Goal: Task Accomplishment & Management: Use online tool/utility

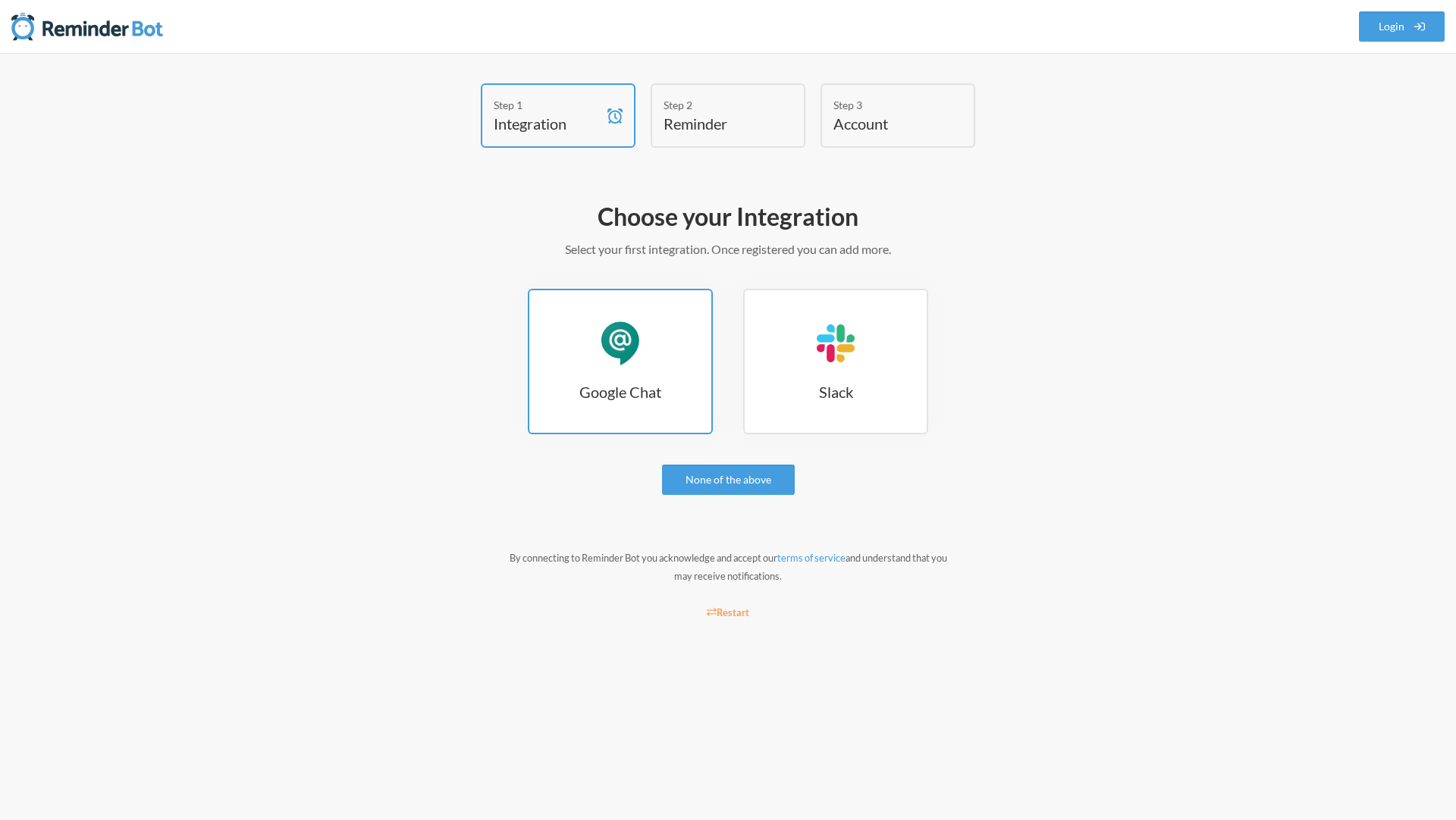
click at [624, 361] on div "Google Chat" at bounding box center [620, 342] width 45 height 45
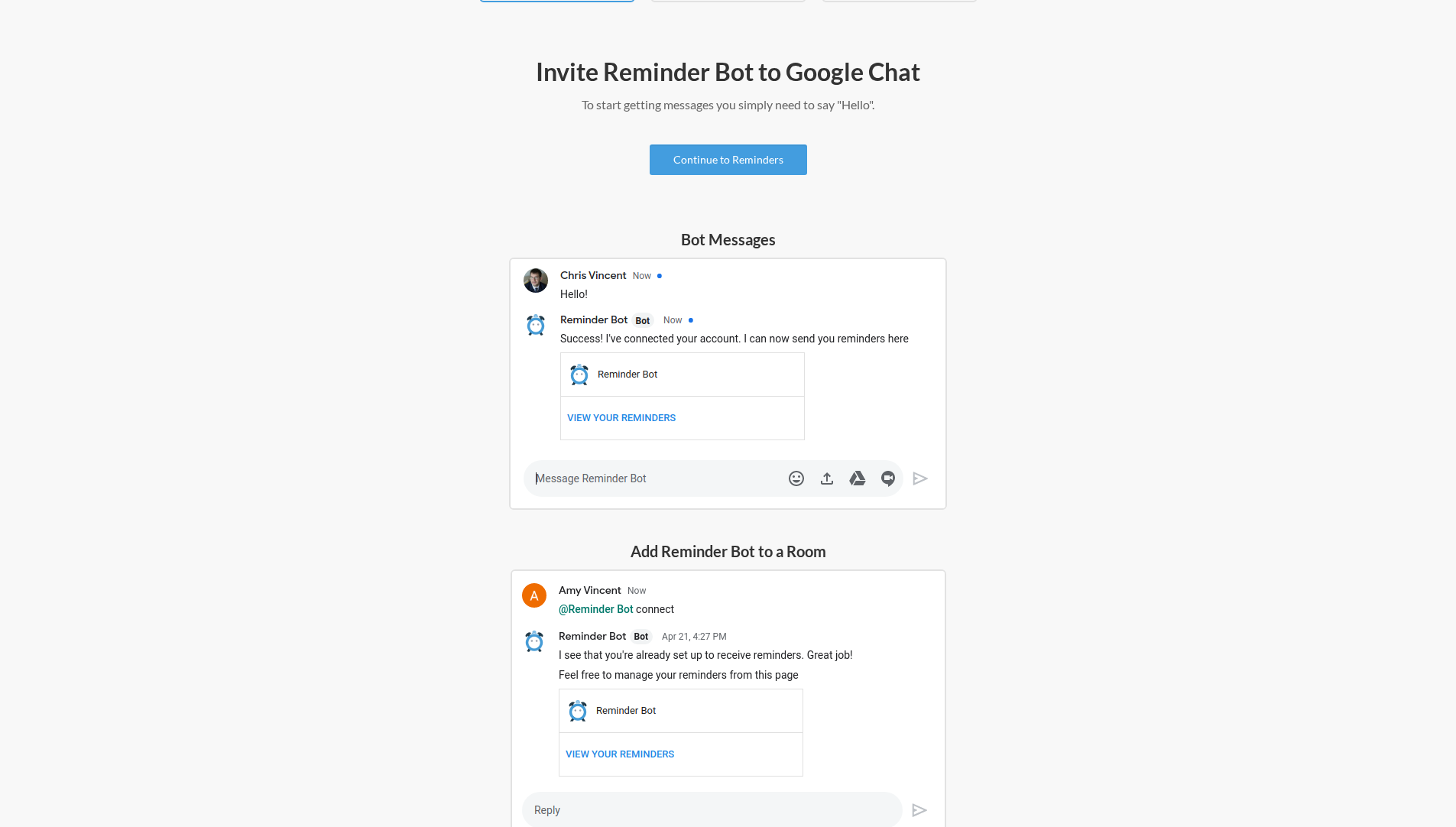
scroll to position [157, 0]
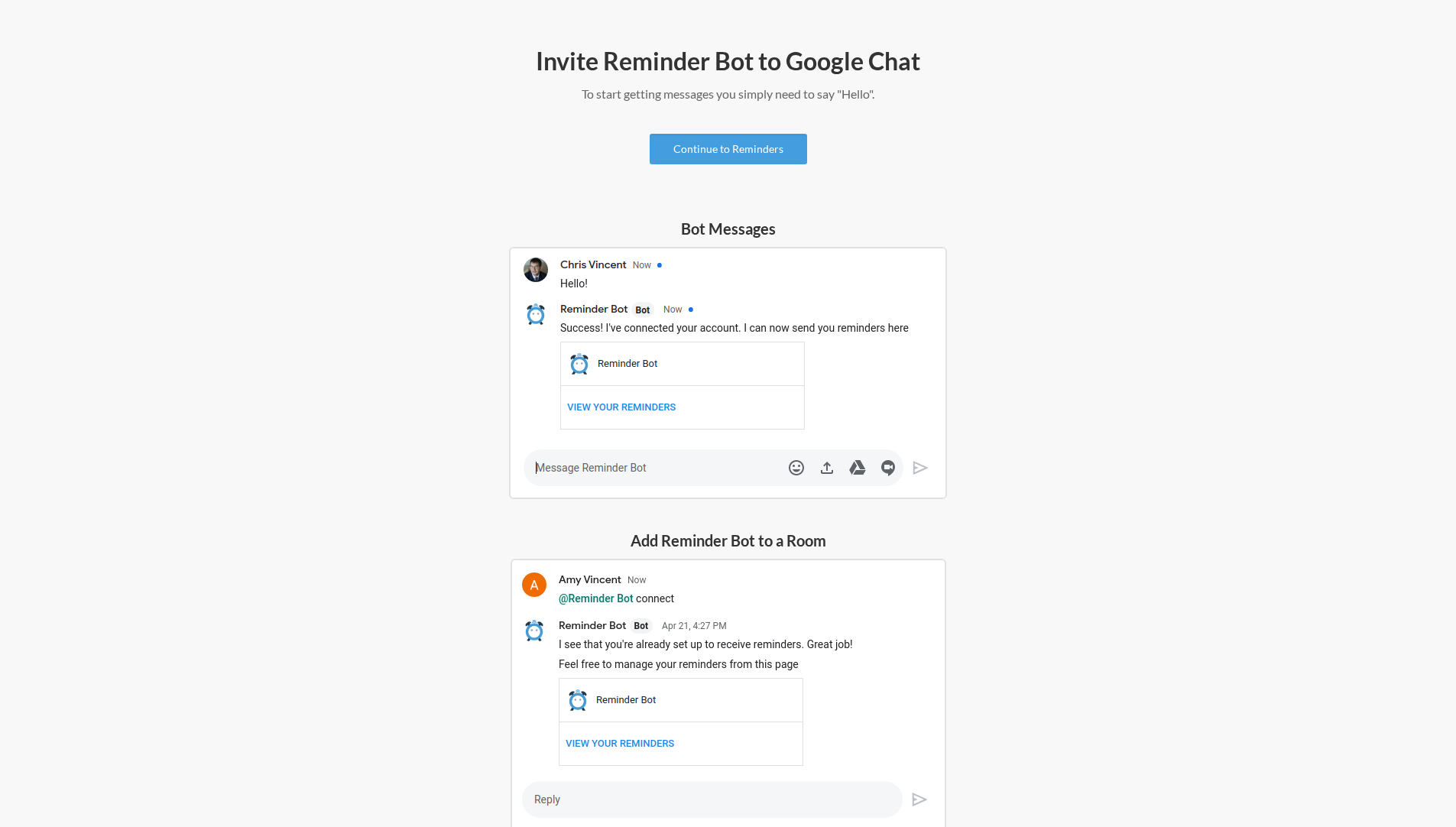
click at [559, 465] on img at bounding box center [728, 373] width 438 height 253
click at [551, 470] on img at bounding box center [728, 373] width 438 height 253
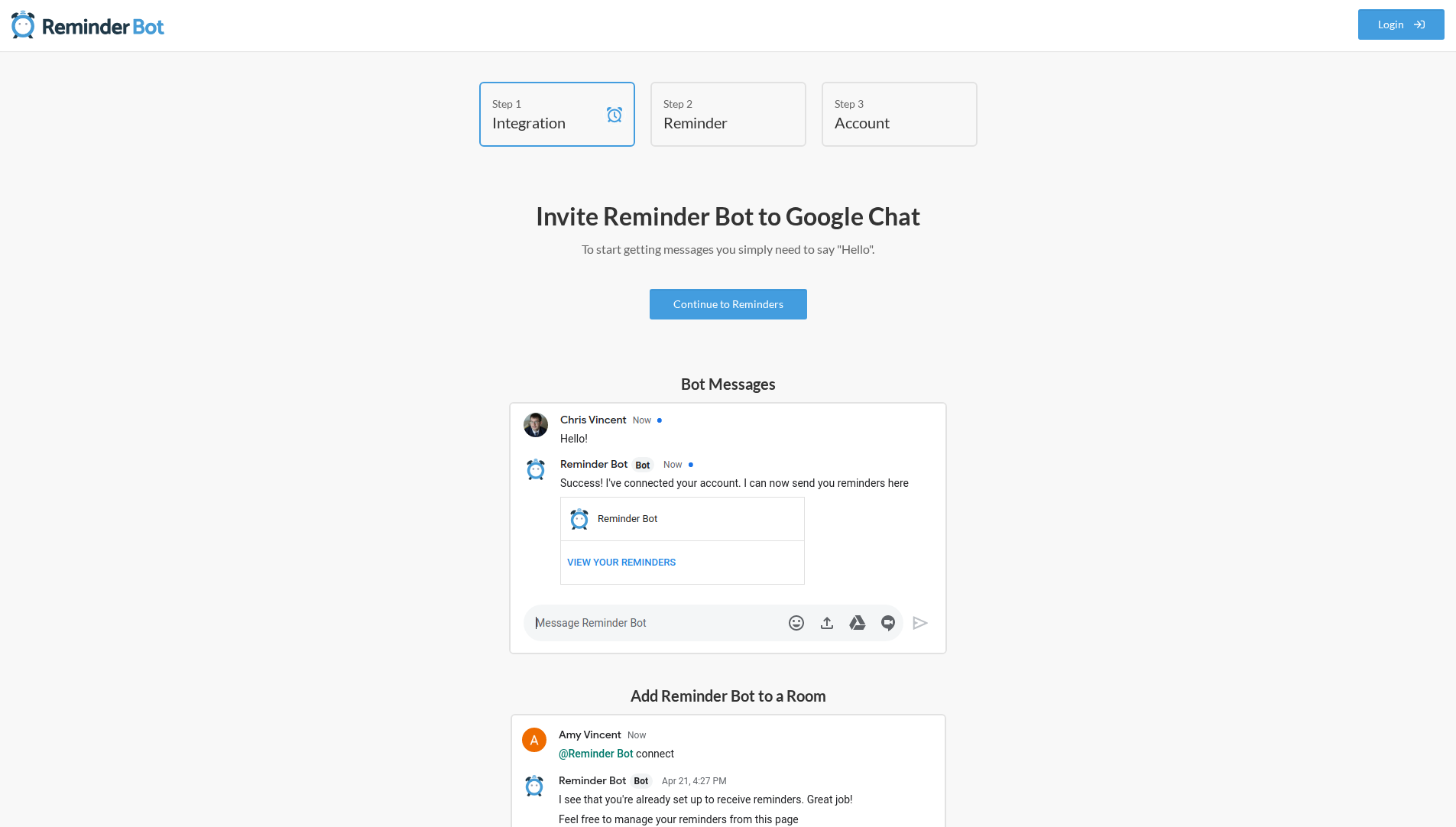
scroll to position [0, 0]
click at [691, 313] on link "Continue to Reminders" at bounding box center [728, 306] width 157 height 30
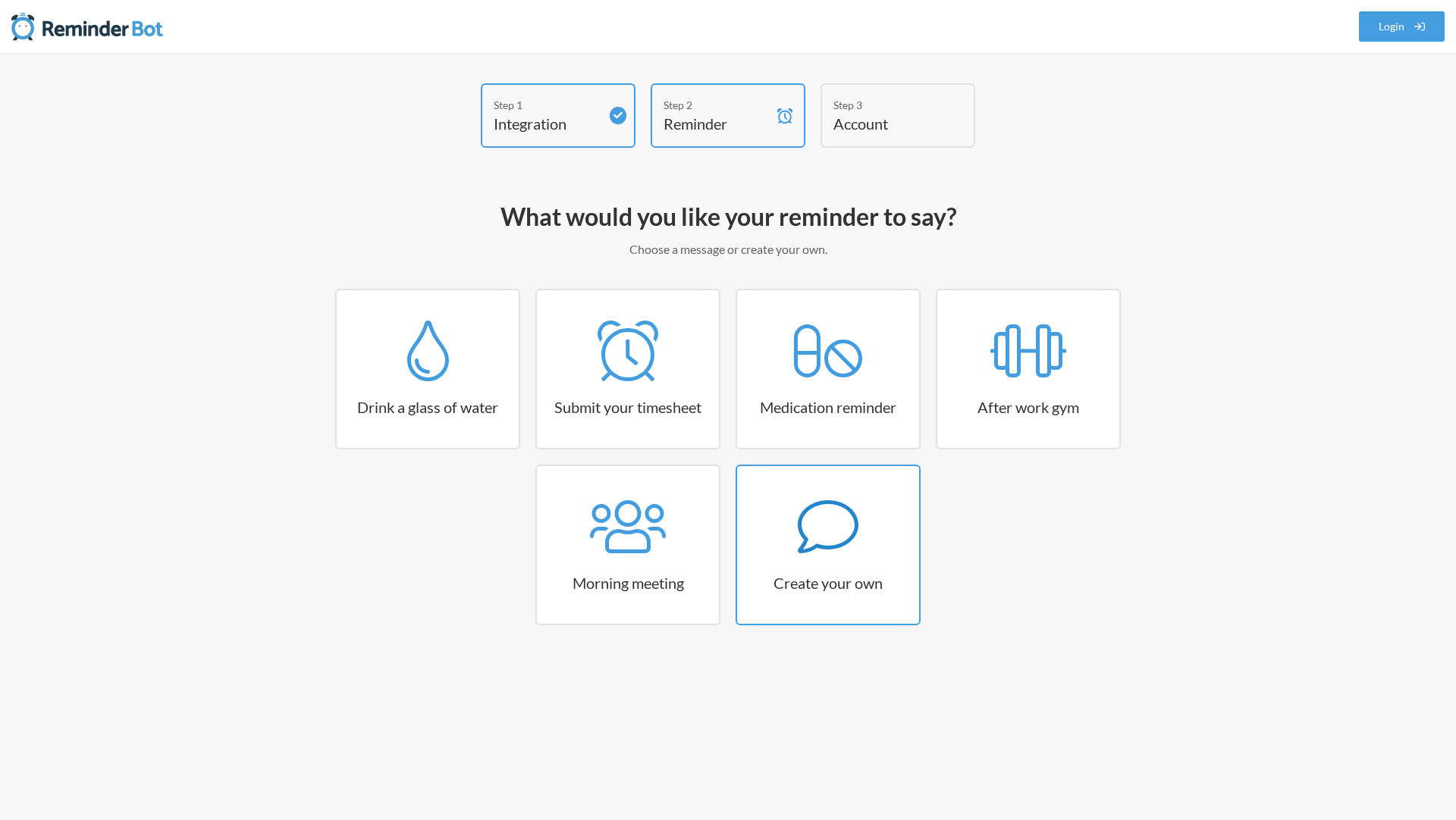
click at [834, 539] on icon at bounding box center [827, 526] width 61 height 61
select select "11:30:00"
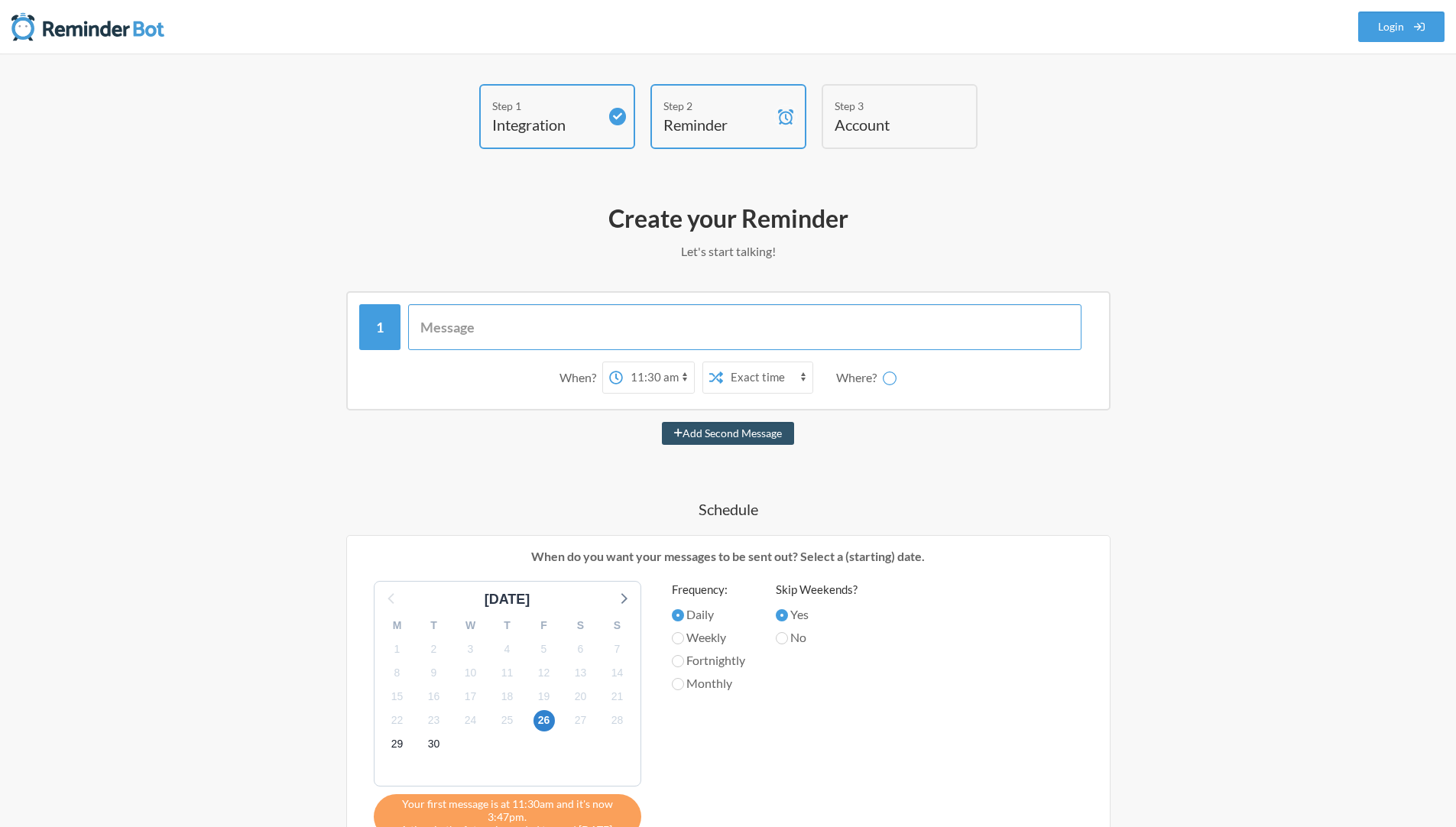
click at [500, 330] on input "text" at bounding box center [744, 327] width 673 height 46
click at [433, 336] on input "text" at bounding box center [744, 327] width 673 height 46
type input "Test reminder"
click at [850, 378] on div "Where?" at bounding box center [866, 377] width 47 height 32
click at [874, 378] on div "Where?" at bounding box center [866, 377] width 47 height 32
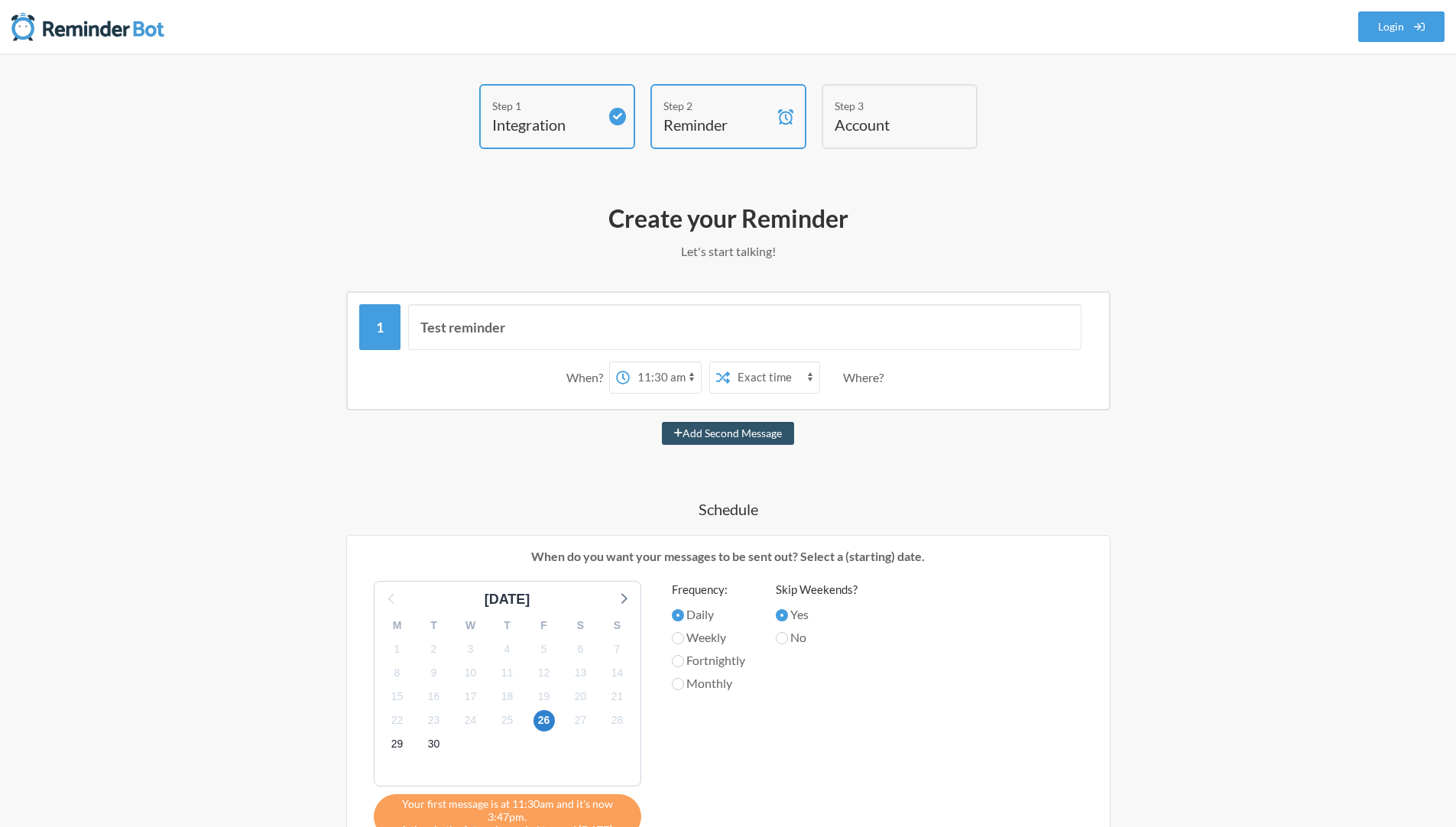
click at [881, 375] on div "Where?" at bounding box center [866, 377] width 47 height 32
click at [915, 377] on div "When? 12:00 am 12:15 am 12:30 am 12:45 am 1:00 am 1:15 am 1:30 am 1:45 am 2:00 …" at bounding box center [728, 377] width 738 height 48
click at [844, 376] on div "Where?" at bounding box center [866, 377] width 47 height 32
click at [846, 376] on div "Where?" at bounding box center [866, 377] width 47 height 32
click at [856, 380] on div "Where?" at bounding box center [866, 377] width 47 height 32
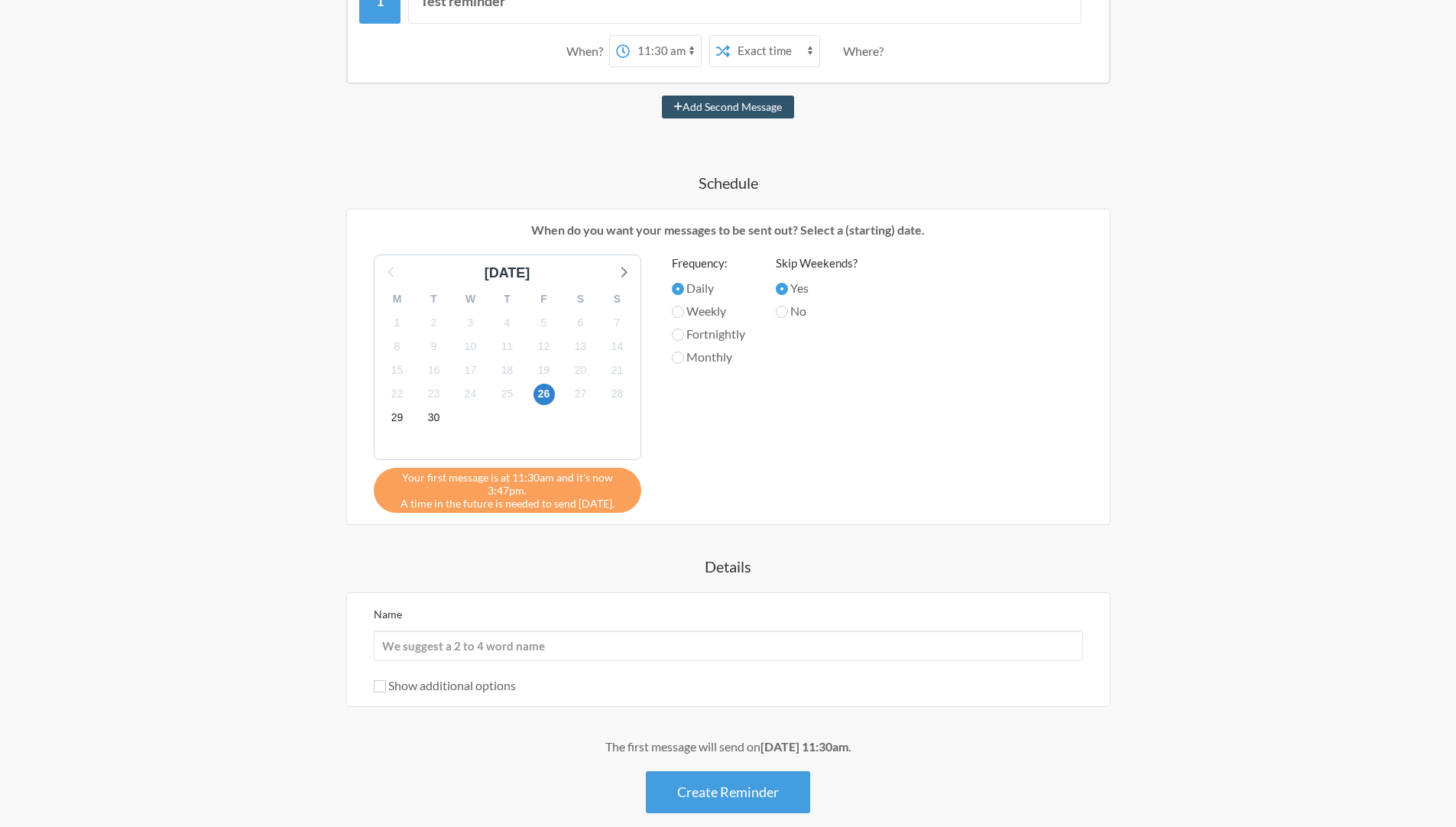
scroll to position [405, 0]
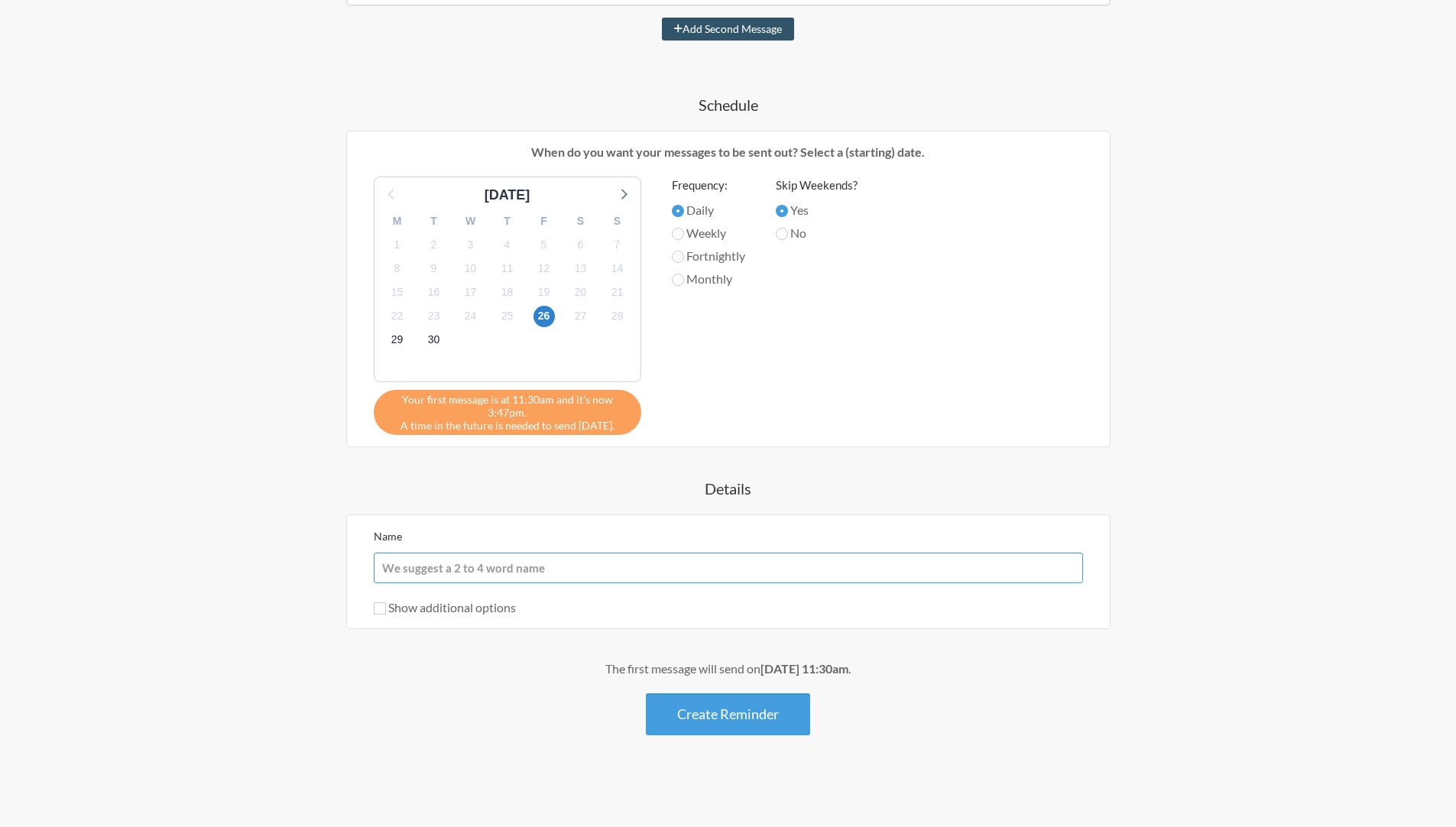
click at [471, 567] on input "Name" at bounding box center [728, 568] width 709 height 30
type input "PSS BOT"
click at [475, 542] on div "Name PSS BOT" at bounding box center [728, 555] width 709 height 57
click at [403, 609] on label "Show additional options" at bounding box center [445, 607] width 142 height 15
click at [386, 609] on input "Show additional options" at bounding box center [379, 609] width 13 height 13
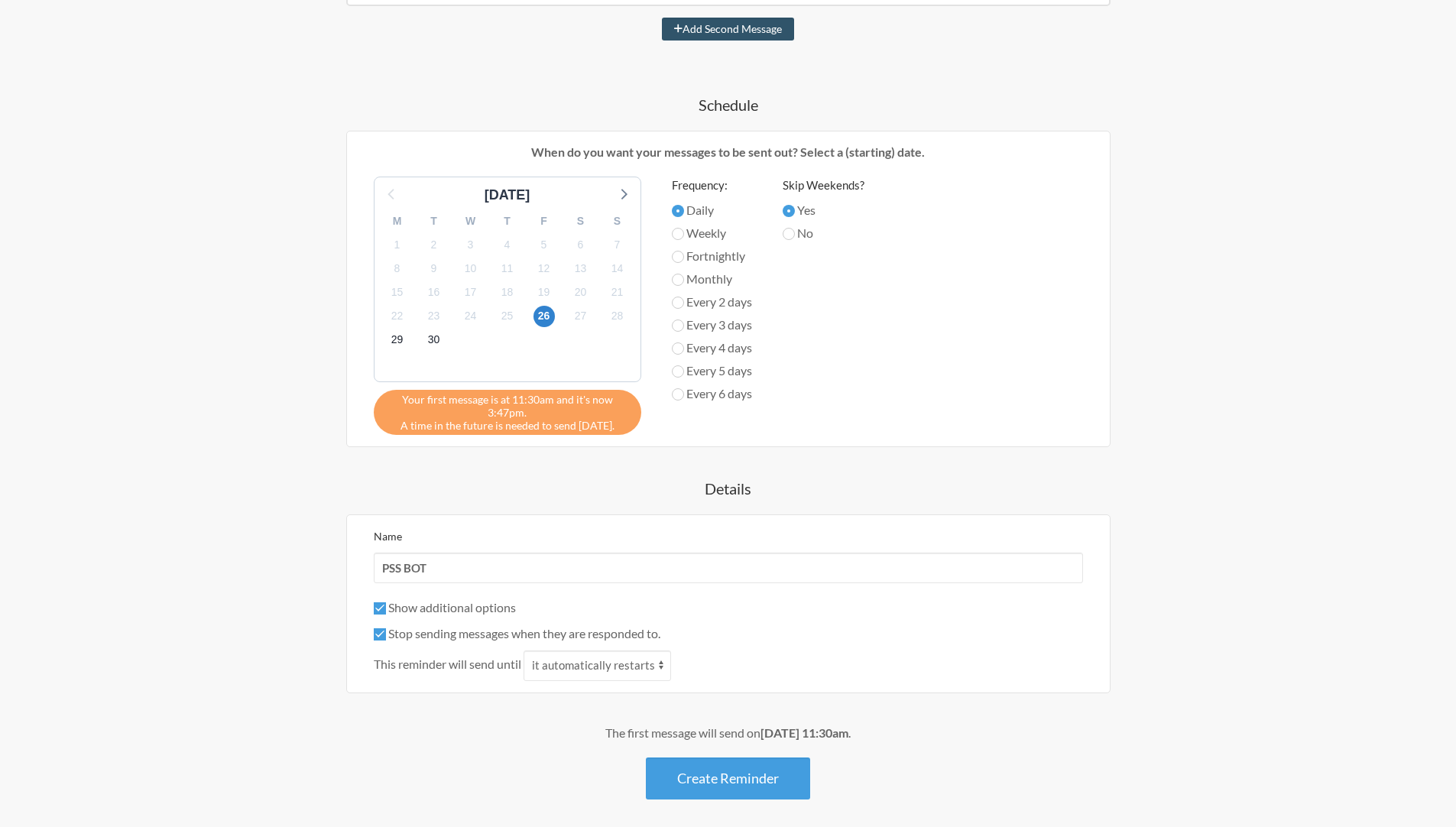
click at [403, 609] on label "Show additional options" at bounding box center [445, 607] width 142 height 15
click at [386, 609] on input "Show additional options" at bounding box center [379, 609] width 13 height 13
checkbox input "false"
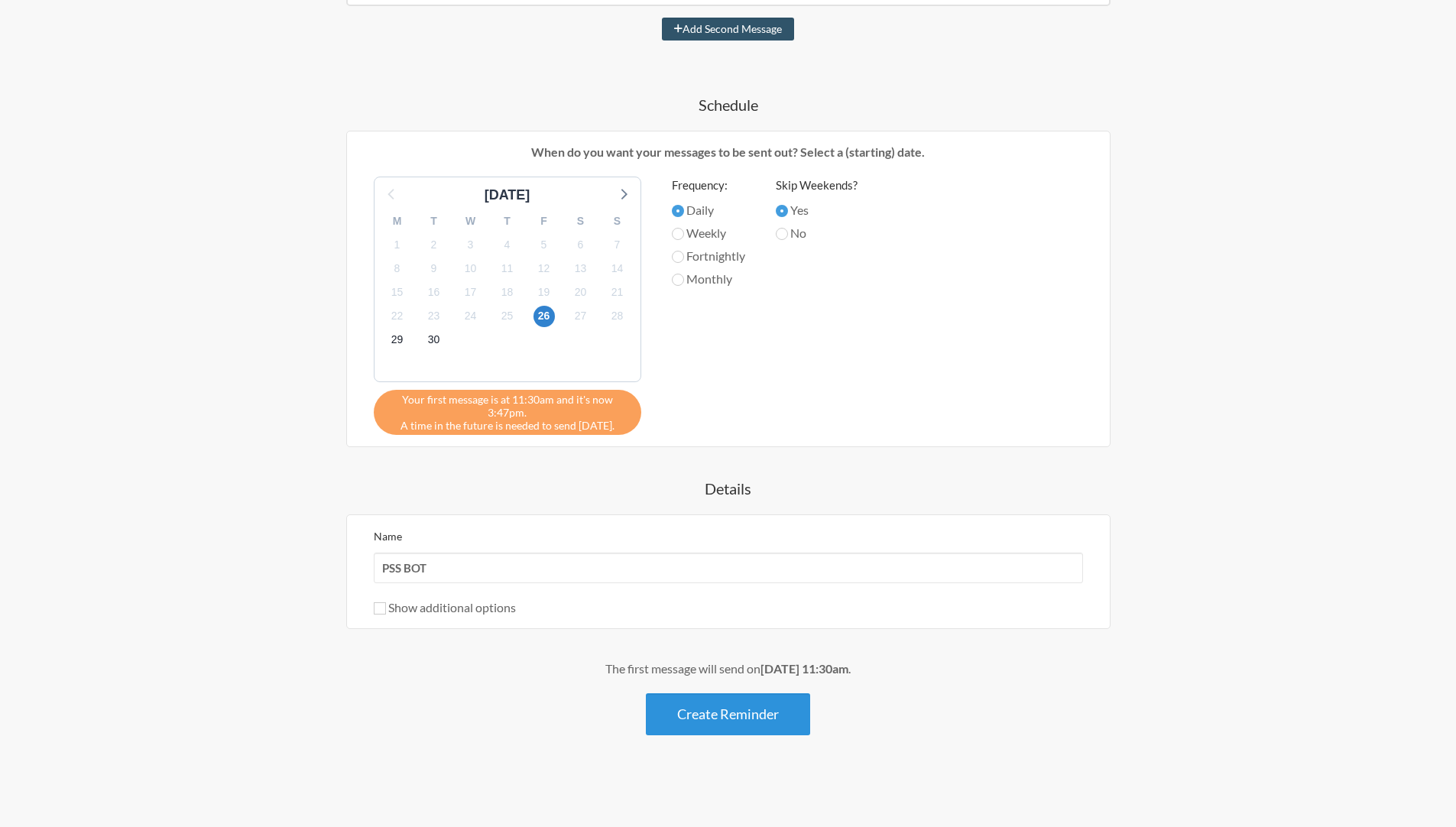
click at [722, 717] on button "Create Reminder" at bounding box center [728, 714] width 164 height 42
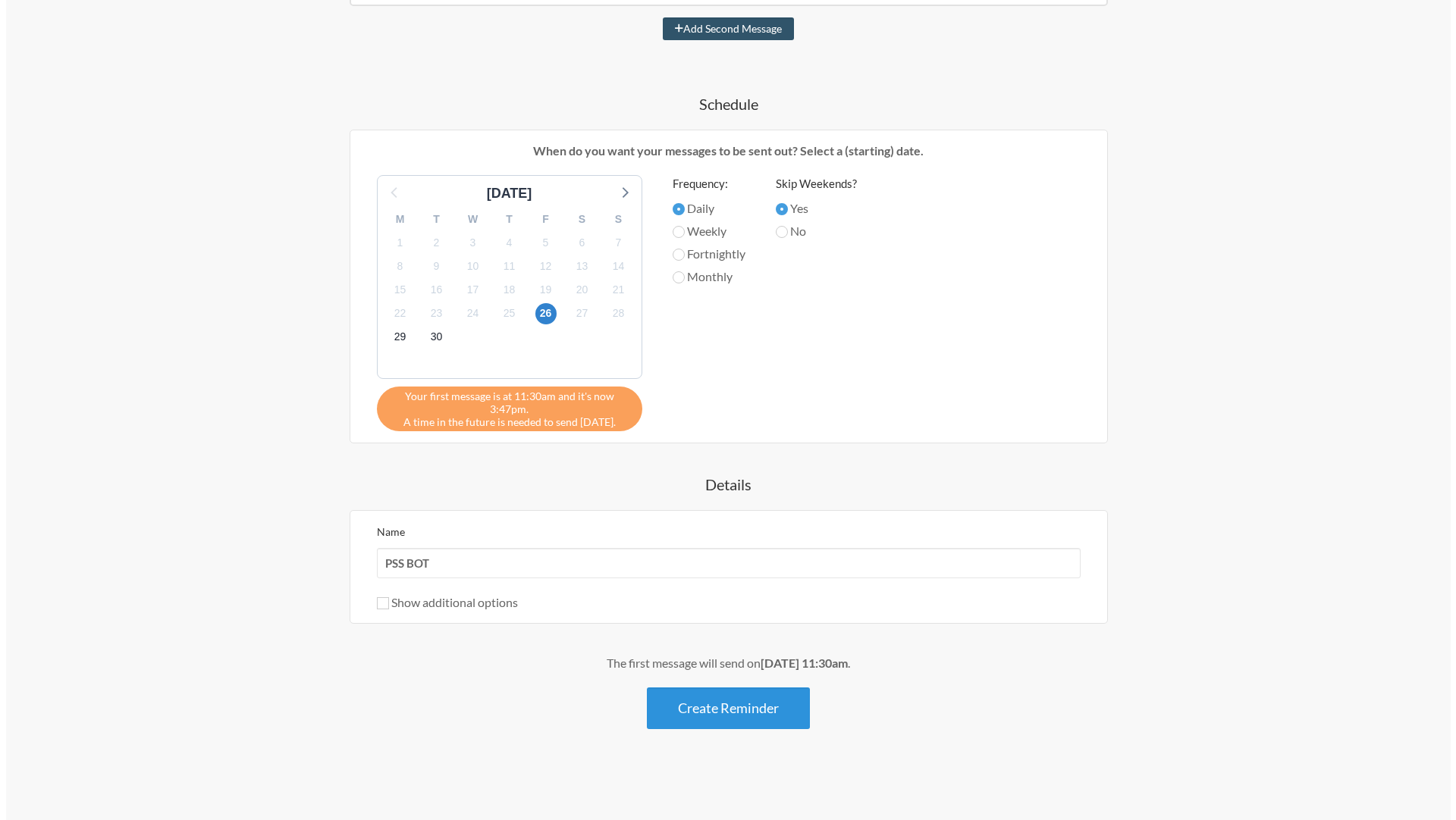
scroll to position [0, 0]
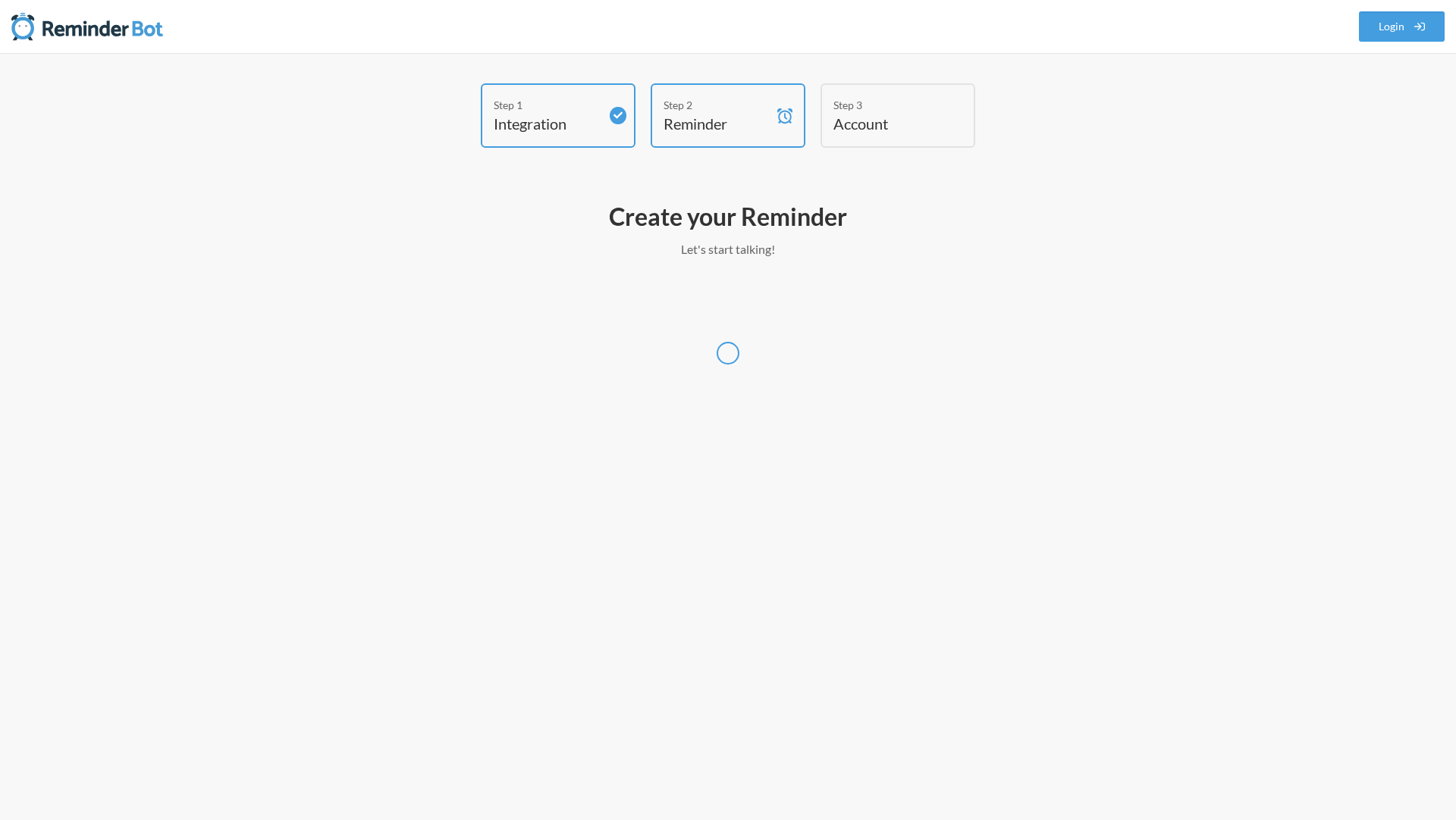
select select "Europe/Bucharest"
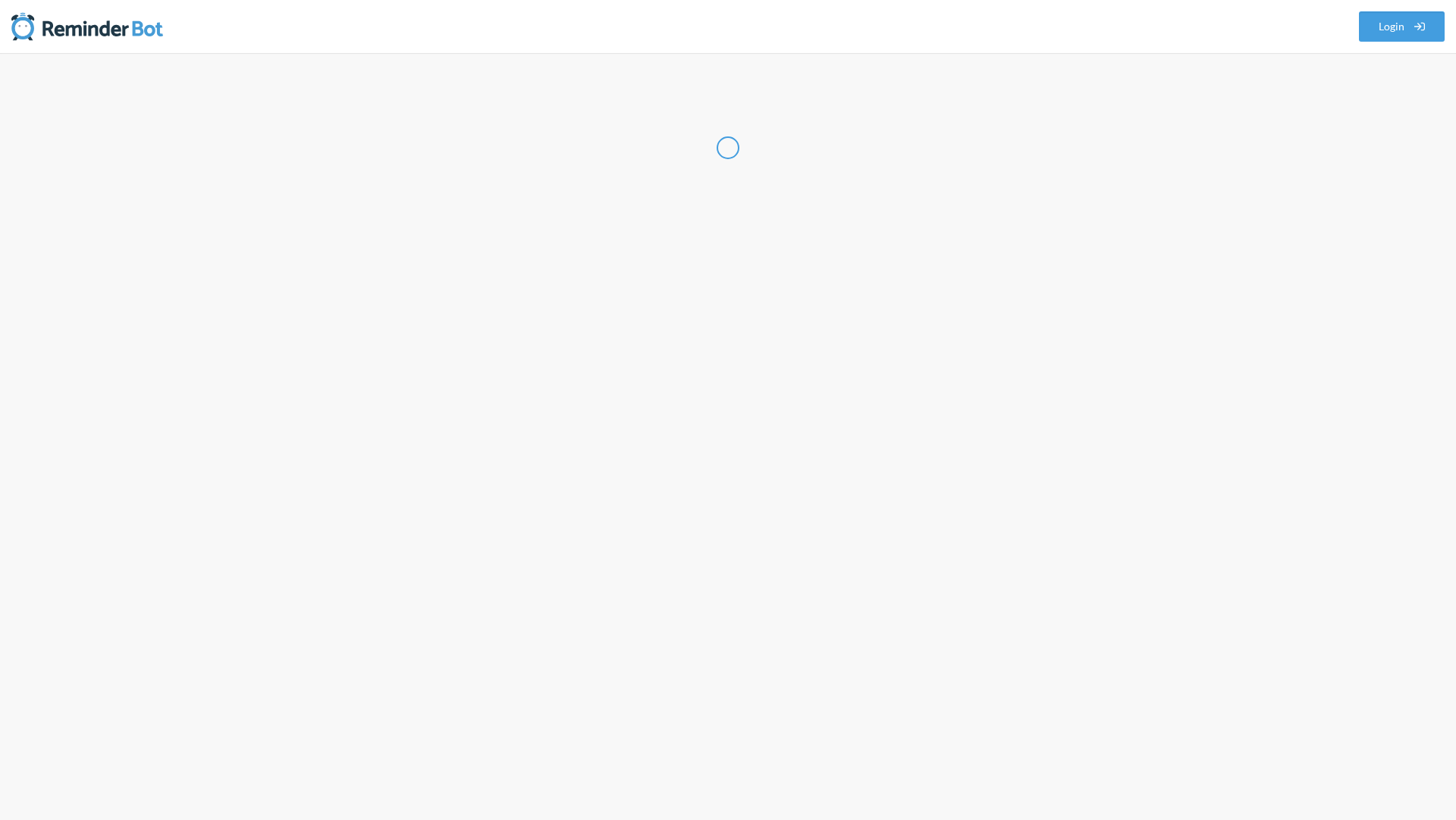
select select "RO"
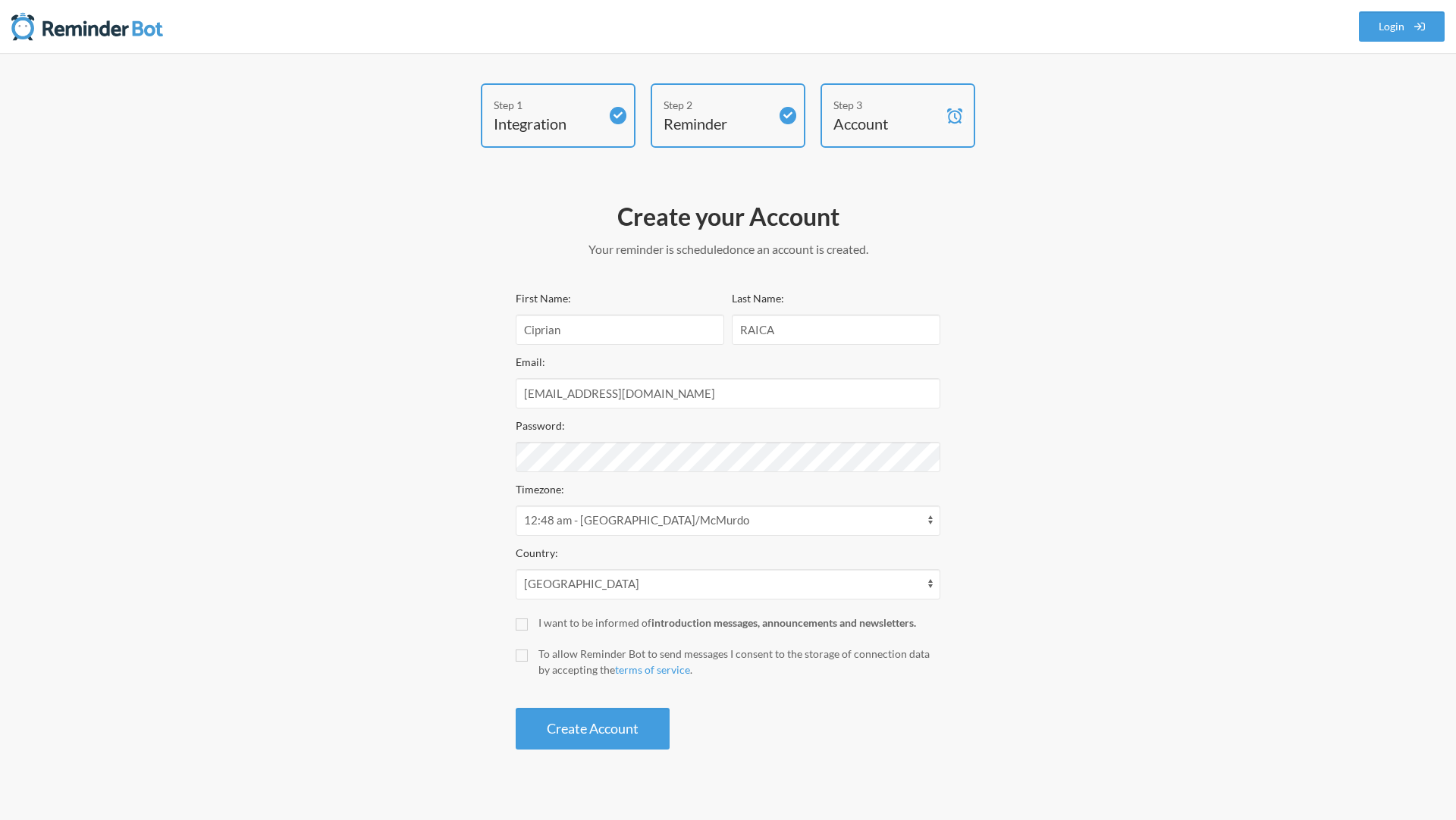
click at [566, 627] on div "I want to be informed of introduction messages, announcements and newsletters." at bounding box center [738, 623] width 401 height 15
click at [527, 627] on input "I want to be informed of introduction messages, announcements and newsletters." at bounding box center [521, 624] width 13 height 13
click at [566, 627] on div "I want to be informed of introduction messages, announcements and newsletters." at bounding box center [738, 623] width 401 height 15
click at [527, 627] on input "I want to be informed of introduction messages, announcements and newsletters." at bounding box center [521, 624] width 13 height 13
checkbox input "false"
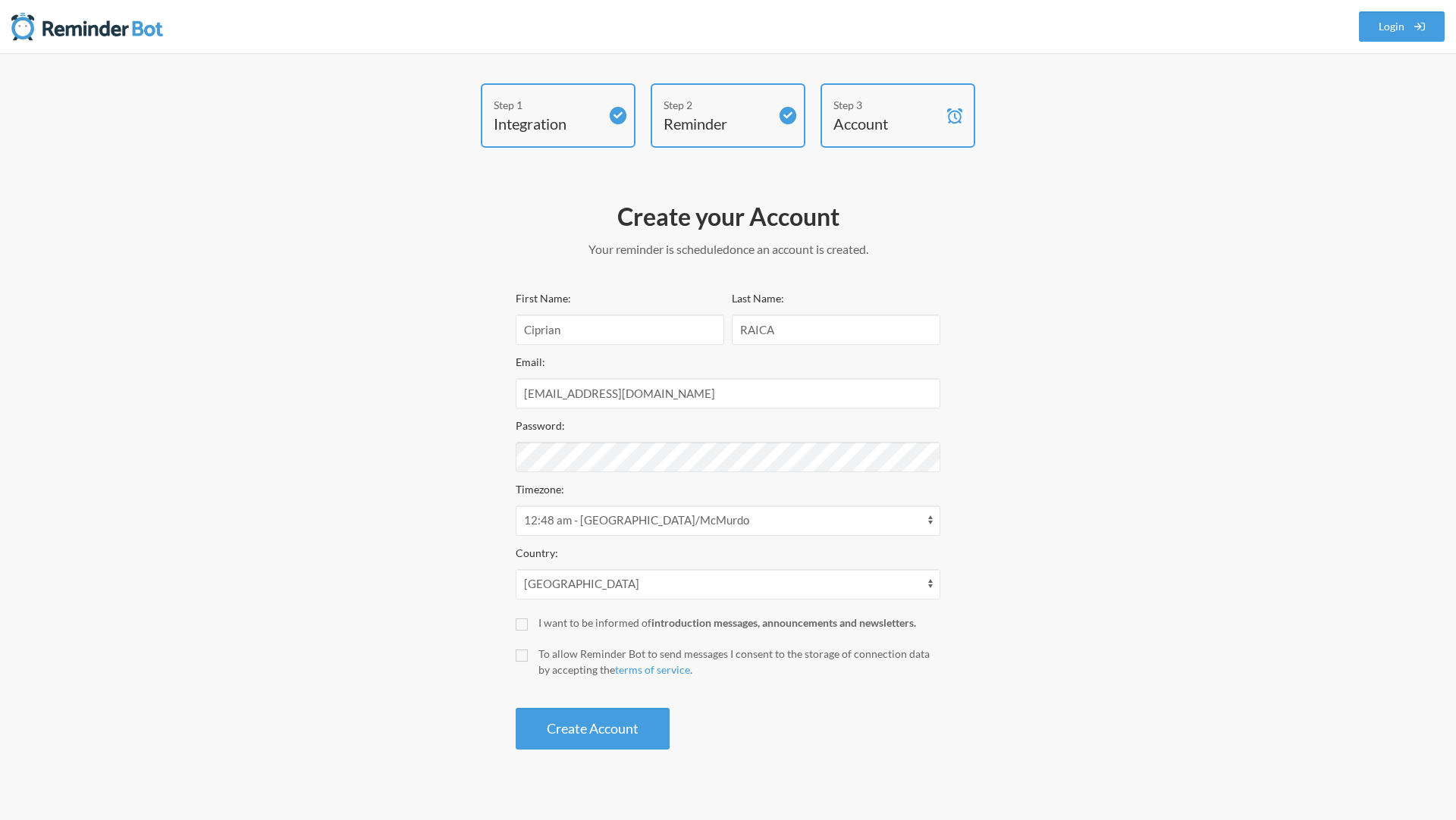
click at [547, 653] on div "To allow Reminder Bot to send messages I consent to the storage of connection d…" at bounding box center [738, 661] width 401 height 32
click at [527, 653] on input "To allow Reminder Bot to send messages I consent to the storage of connection d…" at bounding box center [521, 656] width 13 height 13
checkbox input "true"
click at [605, 756] on div "Step 1 Integration Step 2 Reminder Step 3 Account Create your Account Your remi…" at bounding box center [728, 436] width 1456 height 767
click at [601, 720] on button "Create Account" at bounding box center [592, 728] width 154 height 42
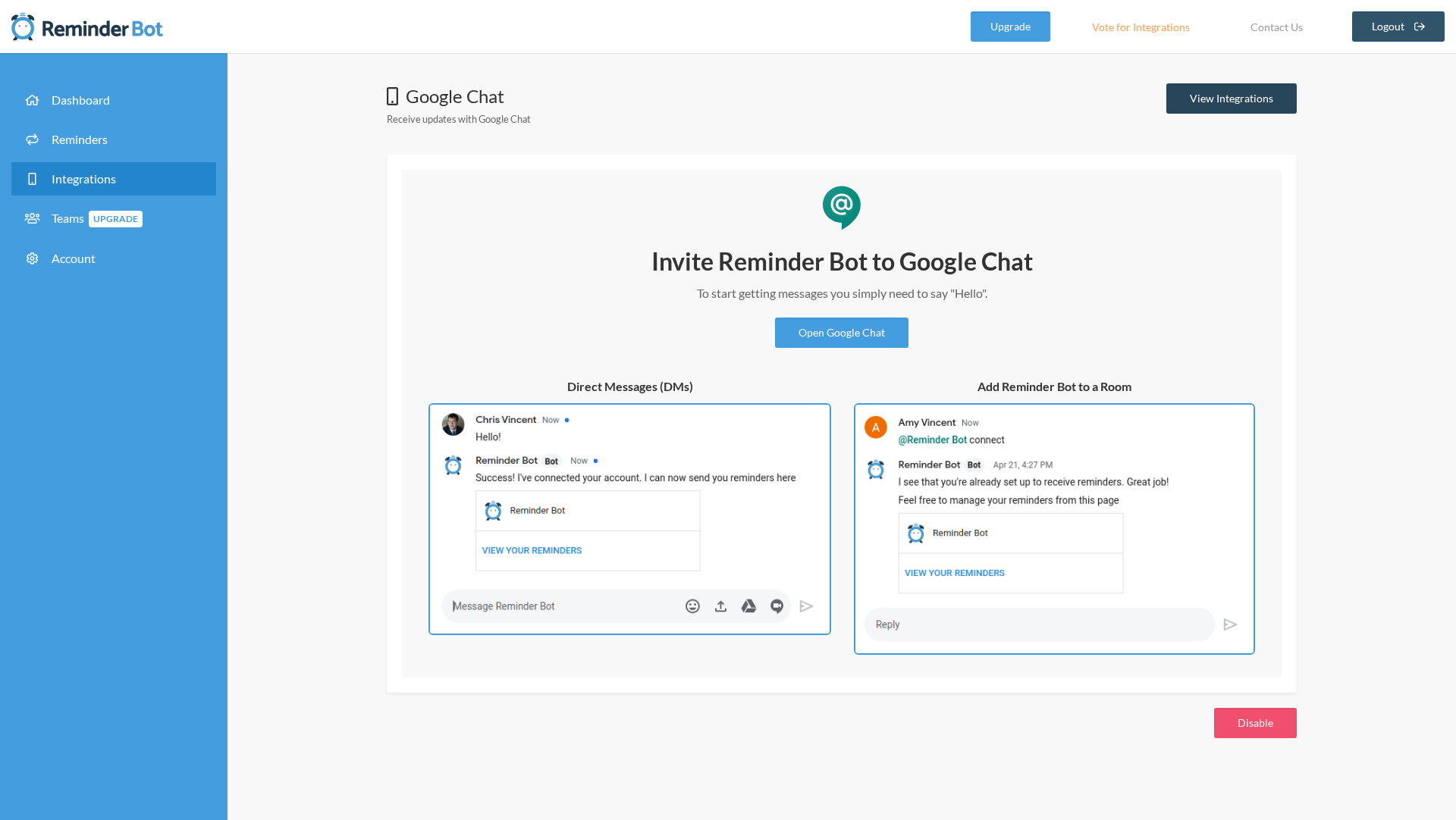
click at [1208, 100] on link "View Integrations" at bounding box center [1231, 98] width 131 height 30
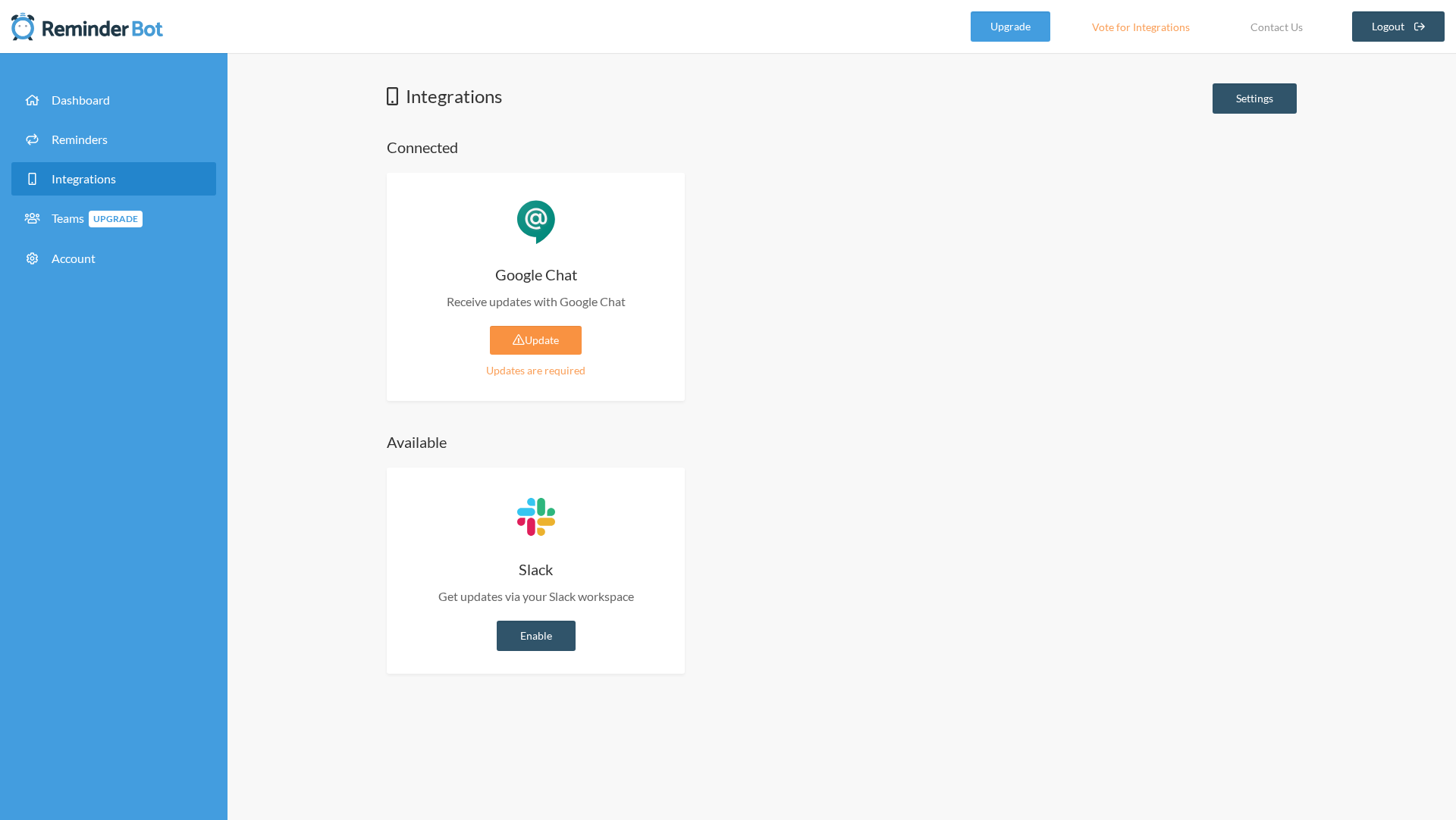
click at [538, 339] on link "Update" at bounding box center [535, 340] width 92 height 29
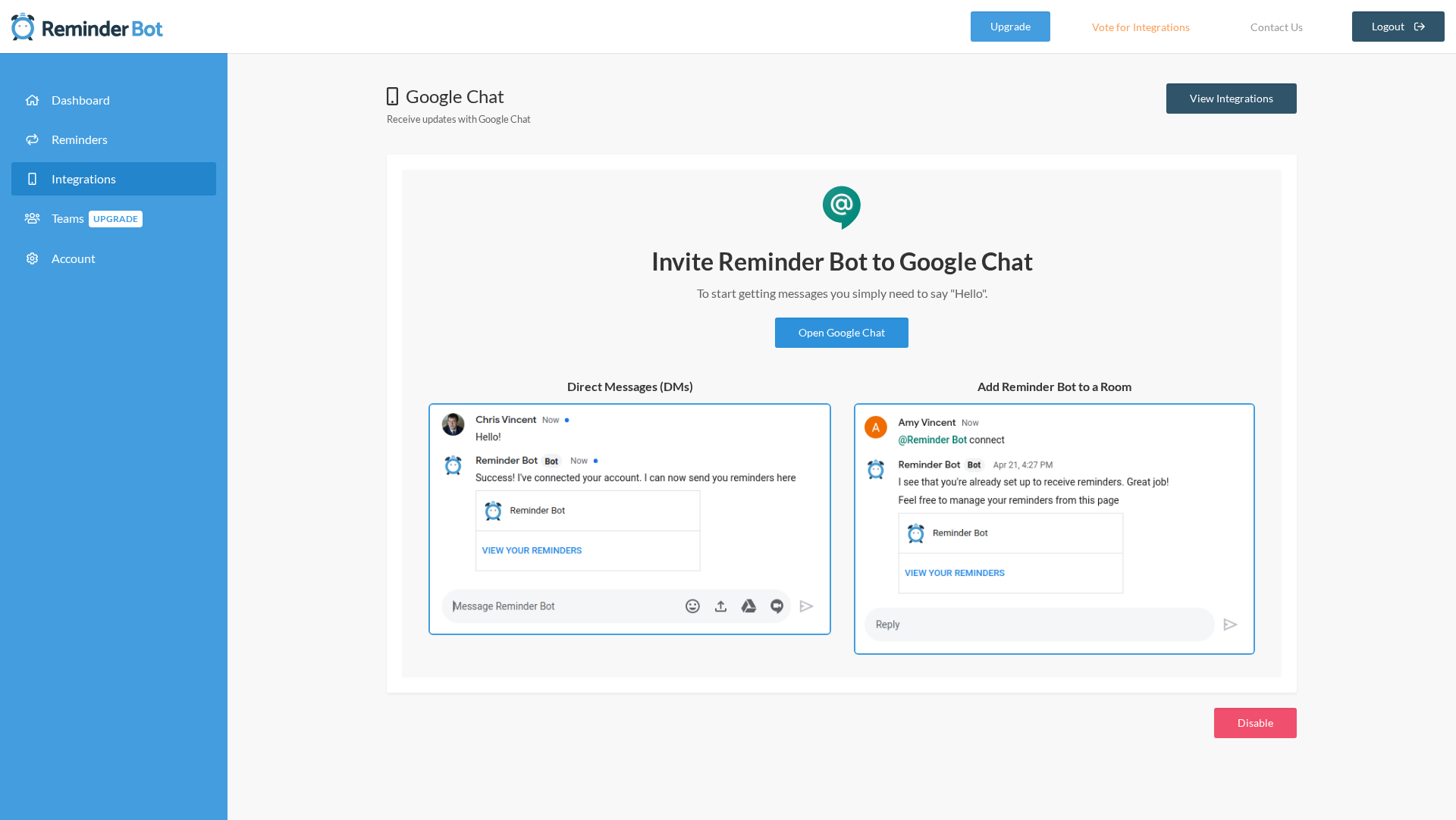
click at [853, 335] on link "Open Google Chat" at bounding box center [842, 332] width 134 height 30
click at [78, 225] on link "Teams Upgrade" at bounding box center [114, 218] width 205 height 34
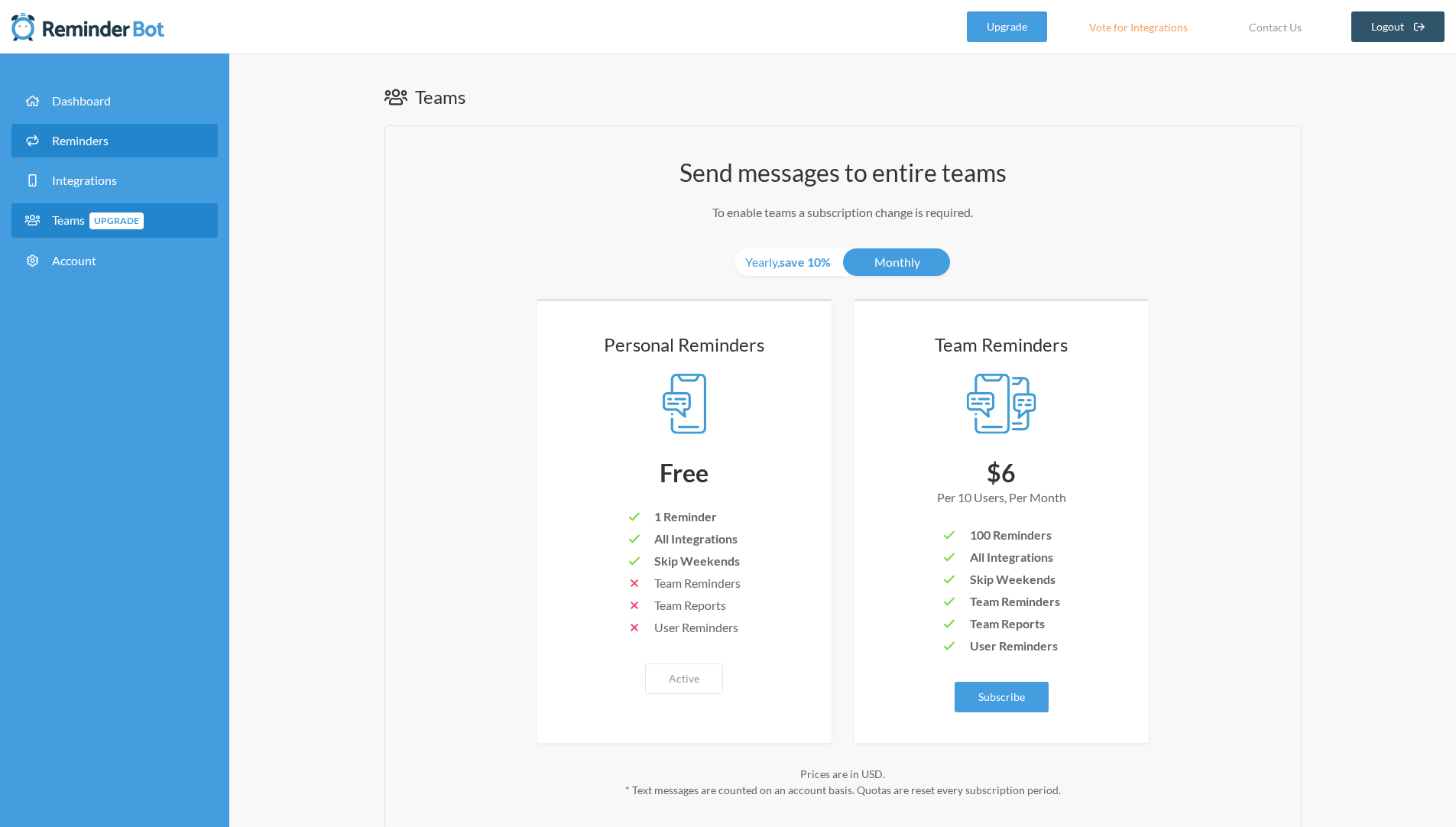
click at [75, 136] on span "Reminders" at bounding box center [80, 139] width 57 height 15
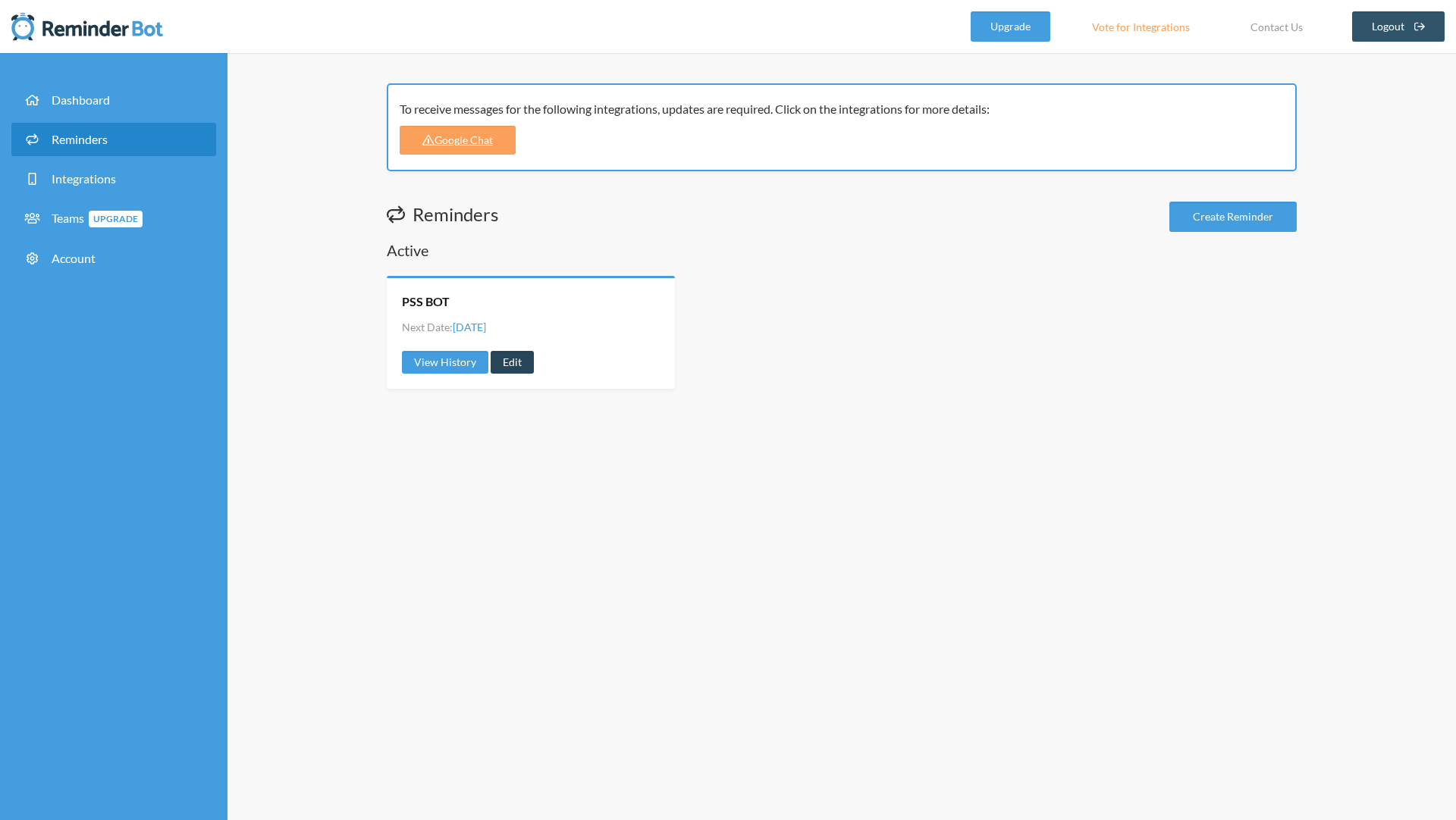
click at [517, 364] on link "Edit" at bounding box center [512, 363] width 44 height 23
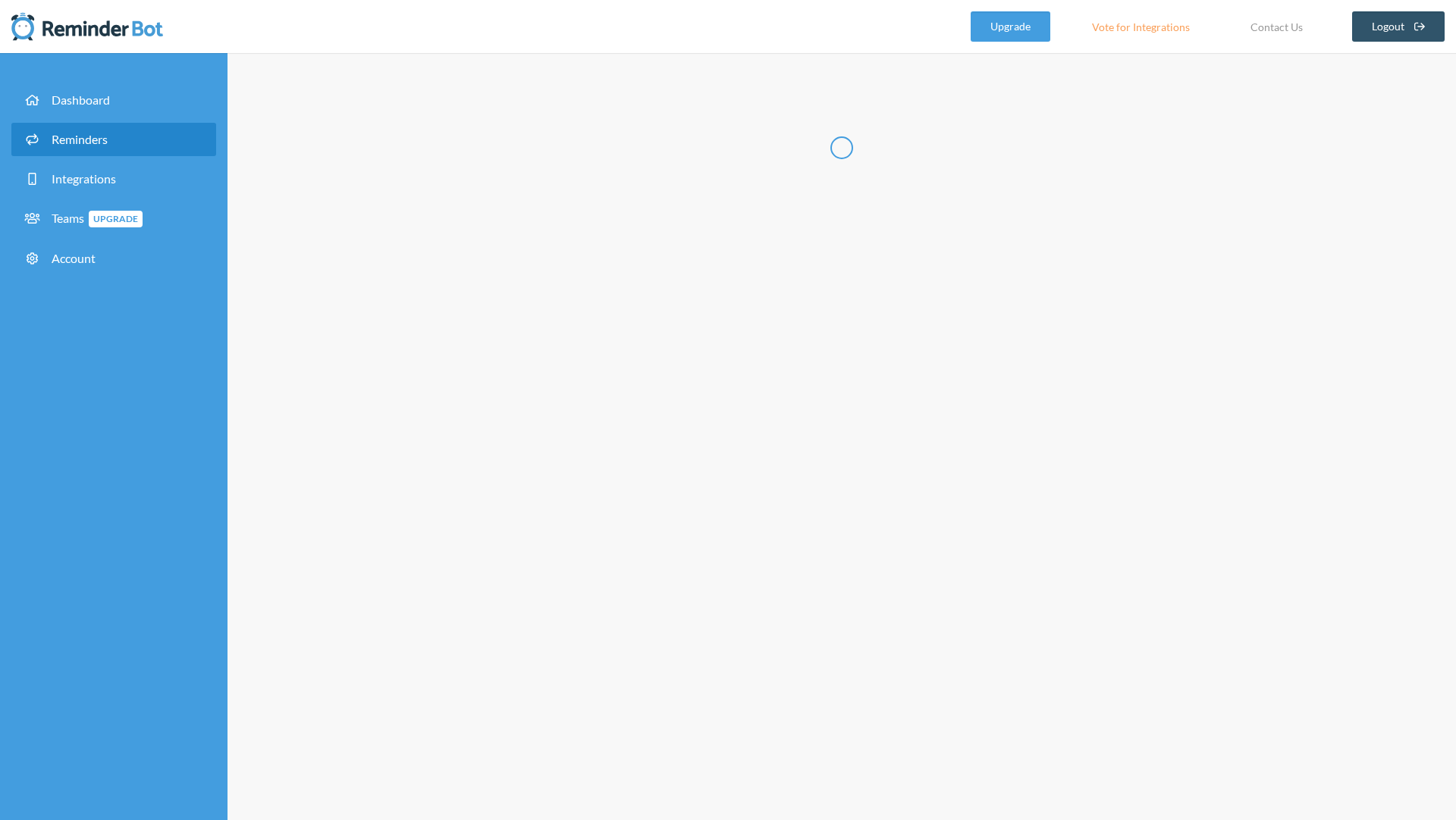
type input "PSS BOT"
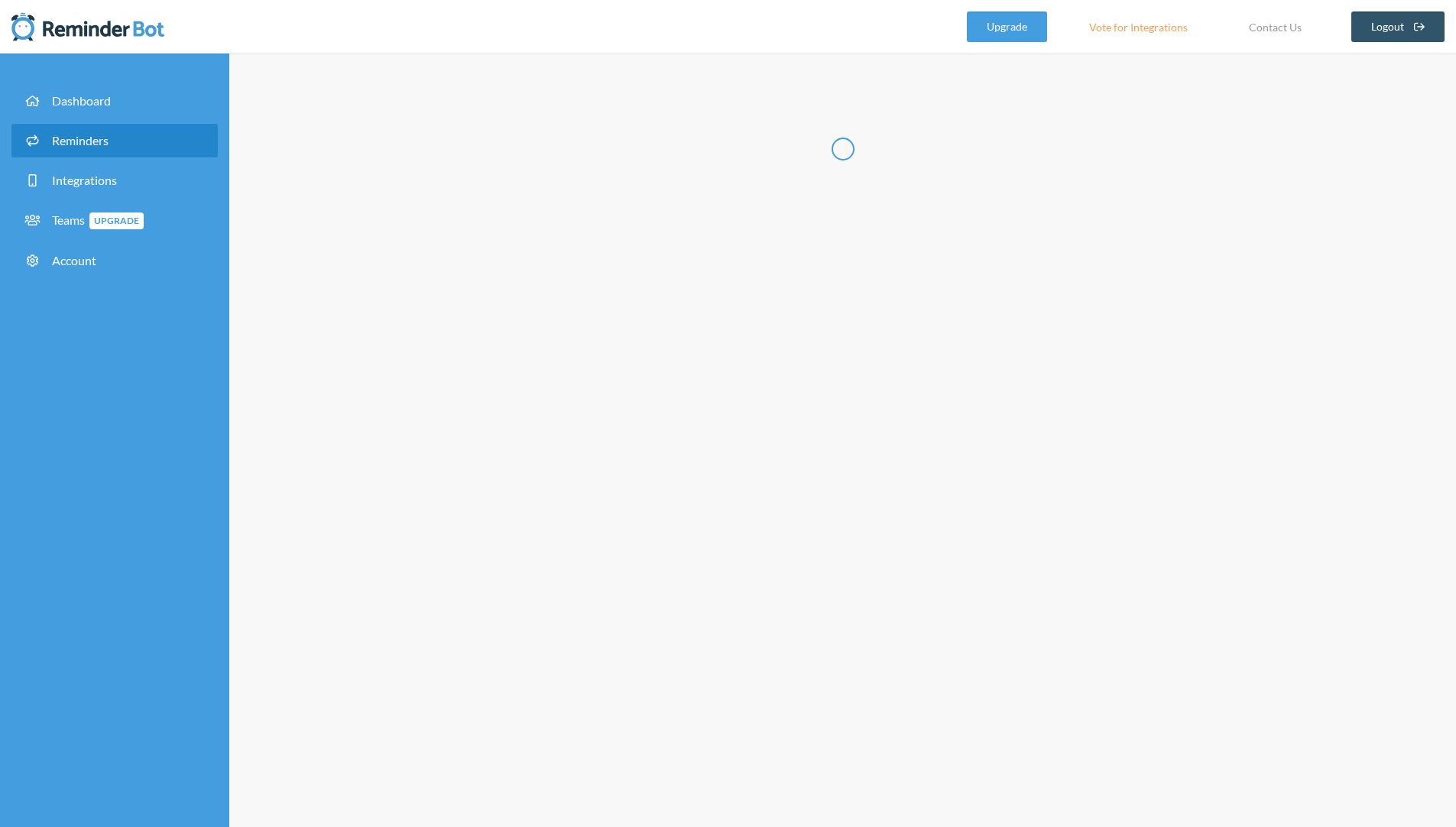
select select "11:30:00"
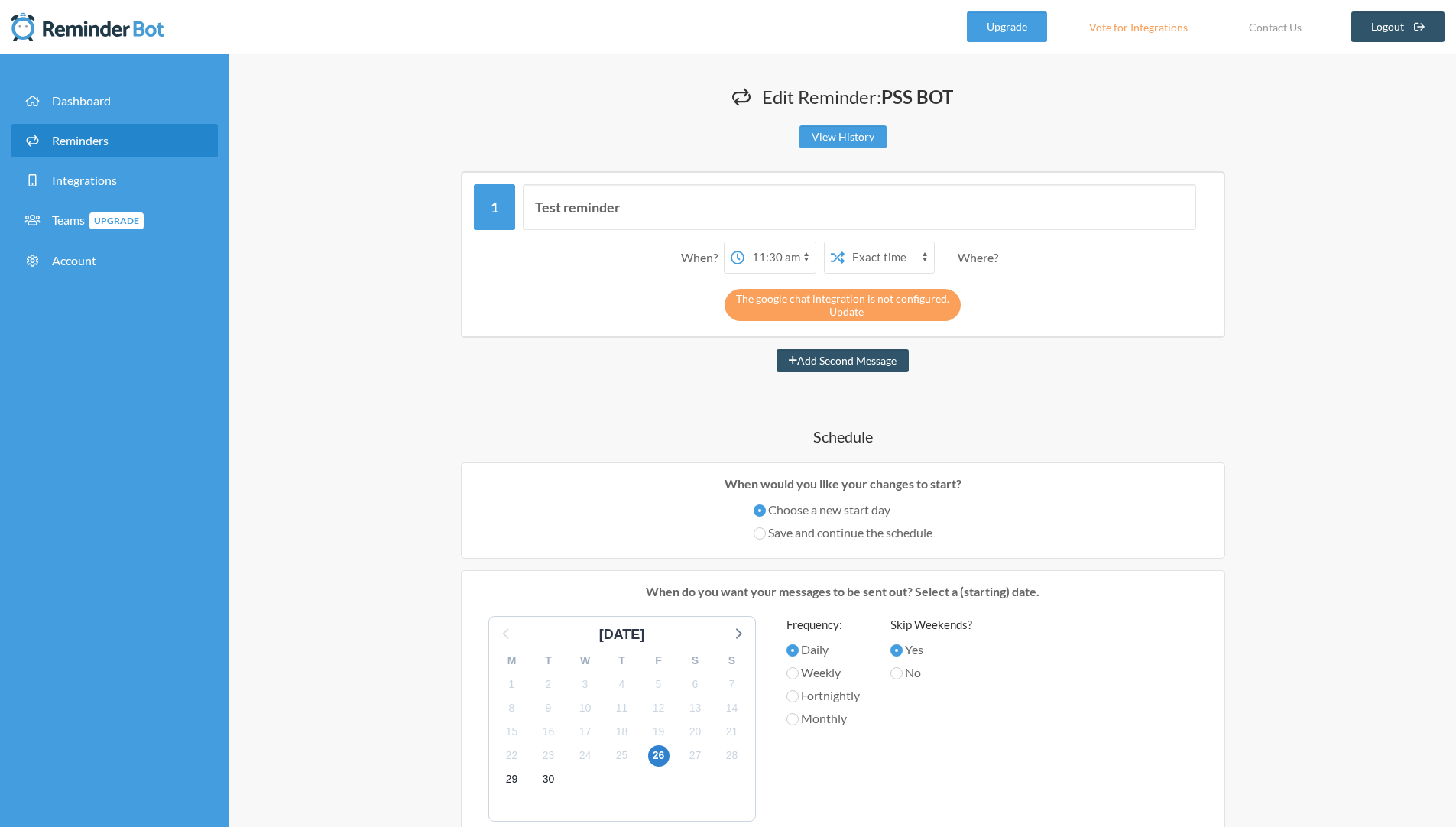
click at [841, 313] on link "Update" at bounding box center [846, 311] width 34 height 13
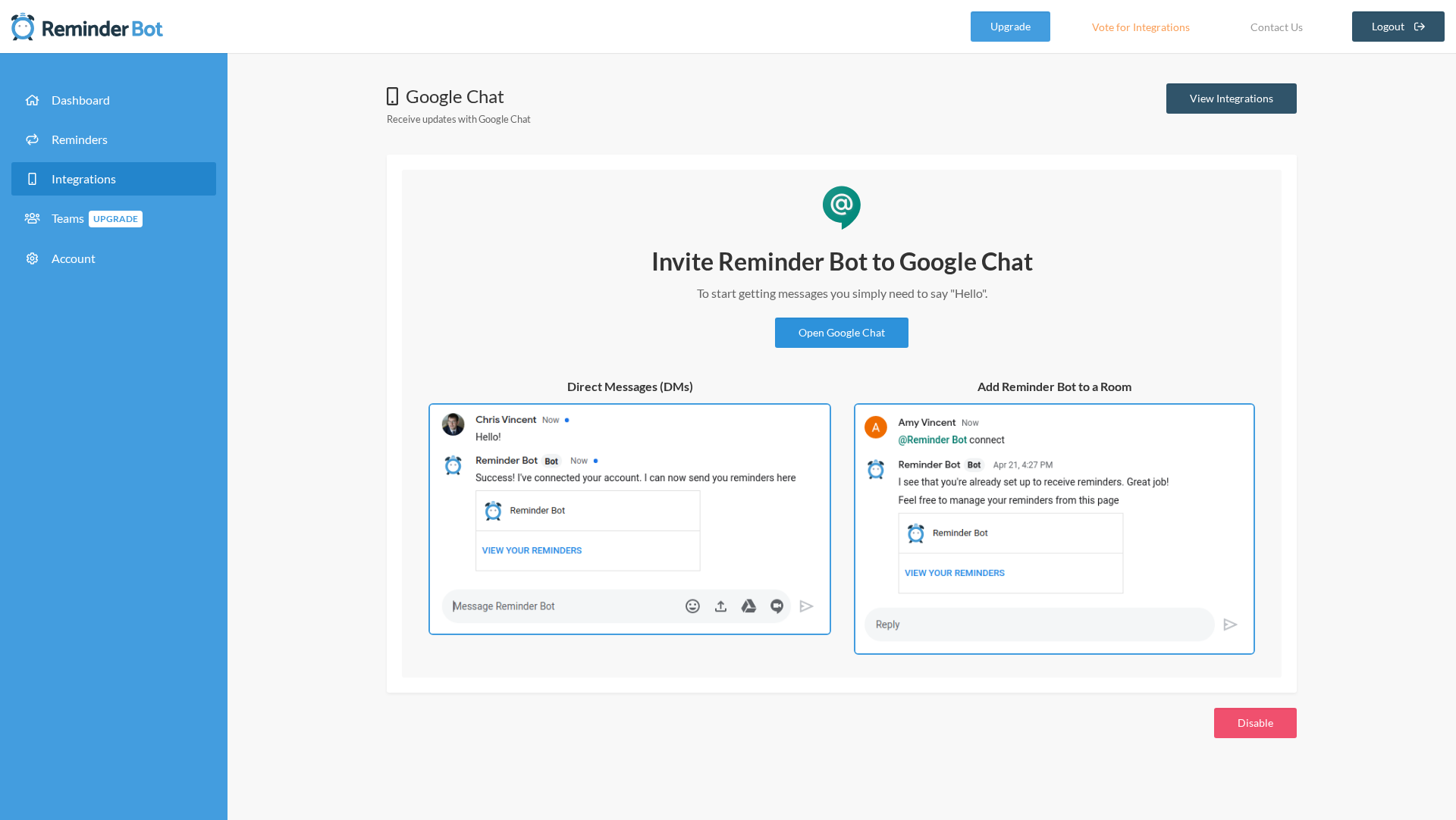
click at [828, 337] on link "Open Google Chat" at bounding box center [842, 332] width 134 height 30
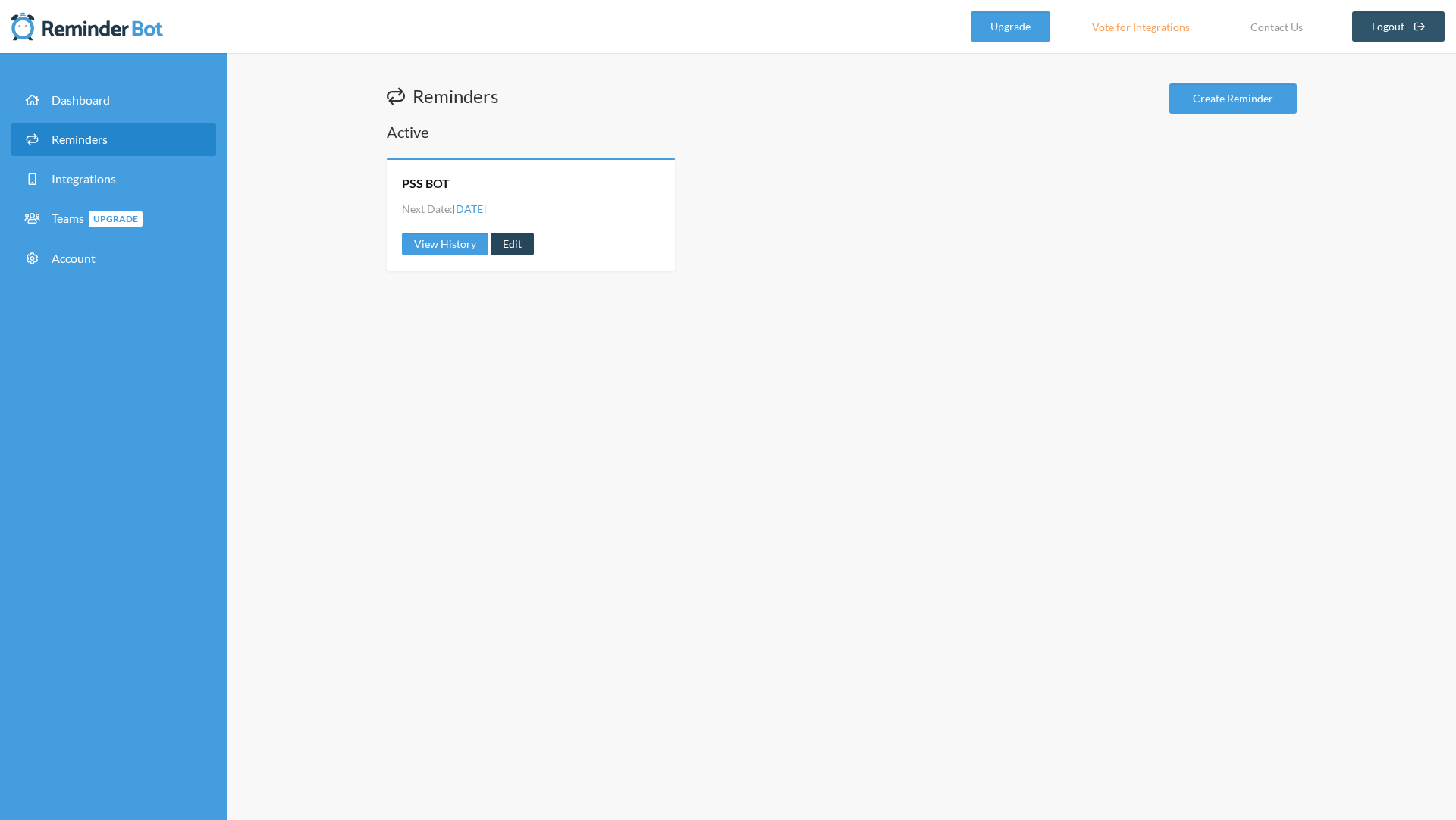
click at [503, 244] on link "Edit" at bounding box center [512, 245] width 44 height 23
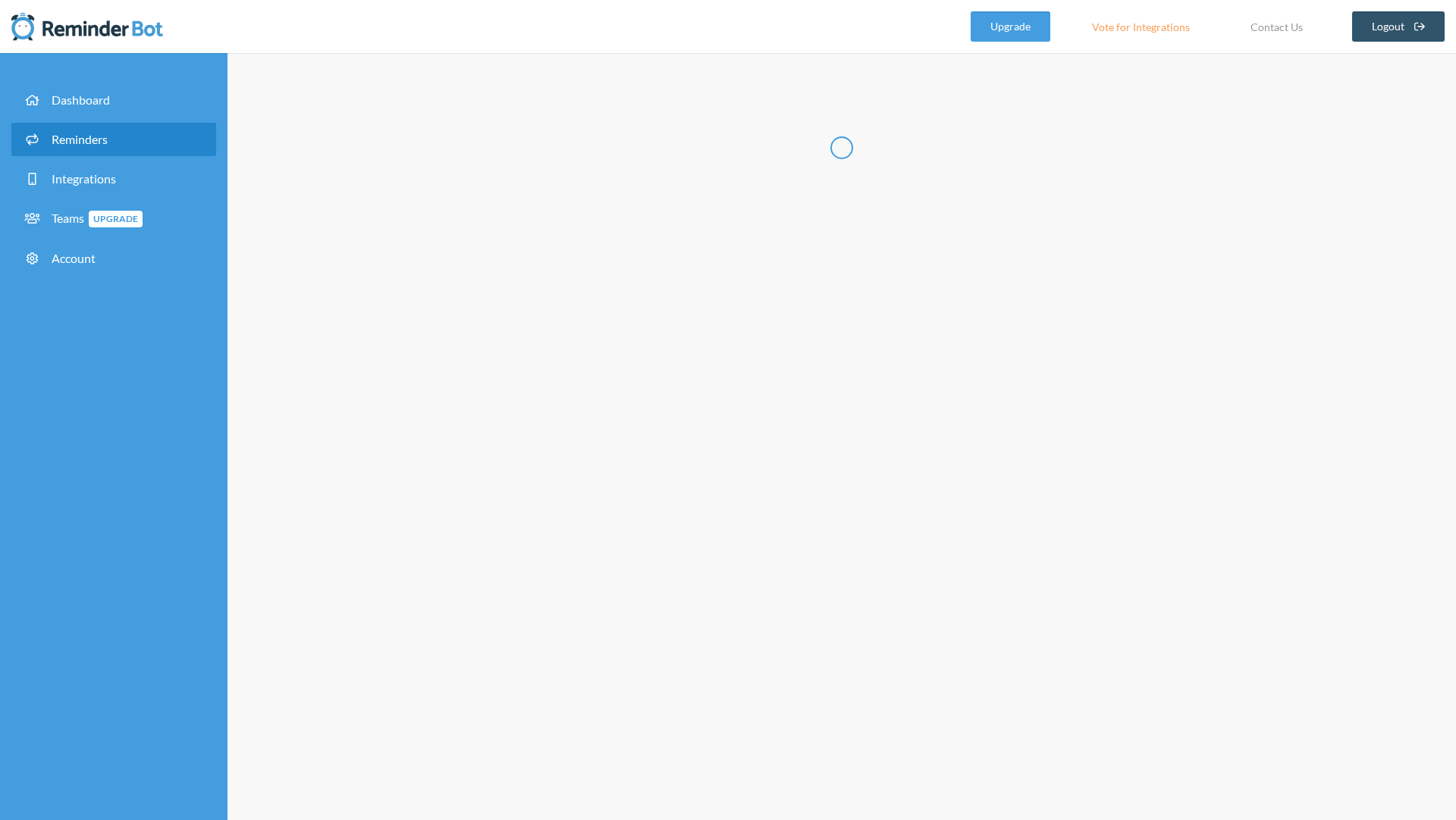
type input "PSS BOT"
select select "11:30:00"
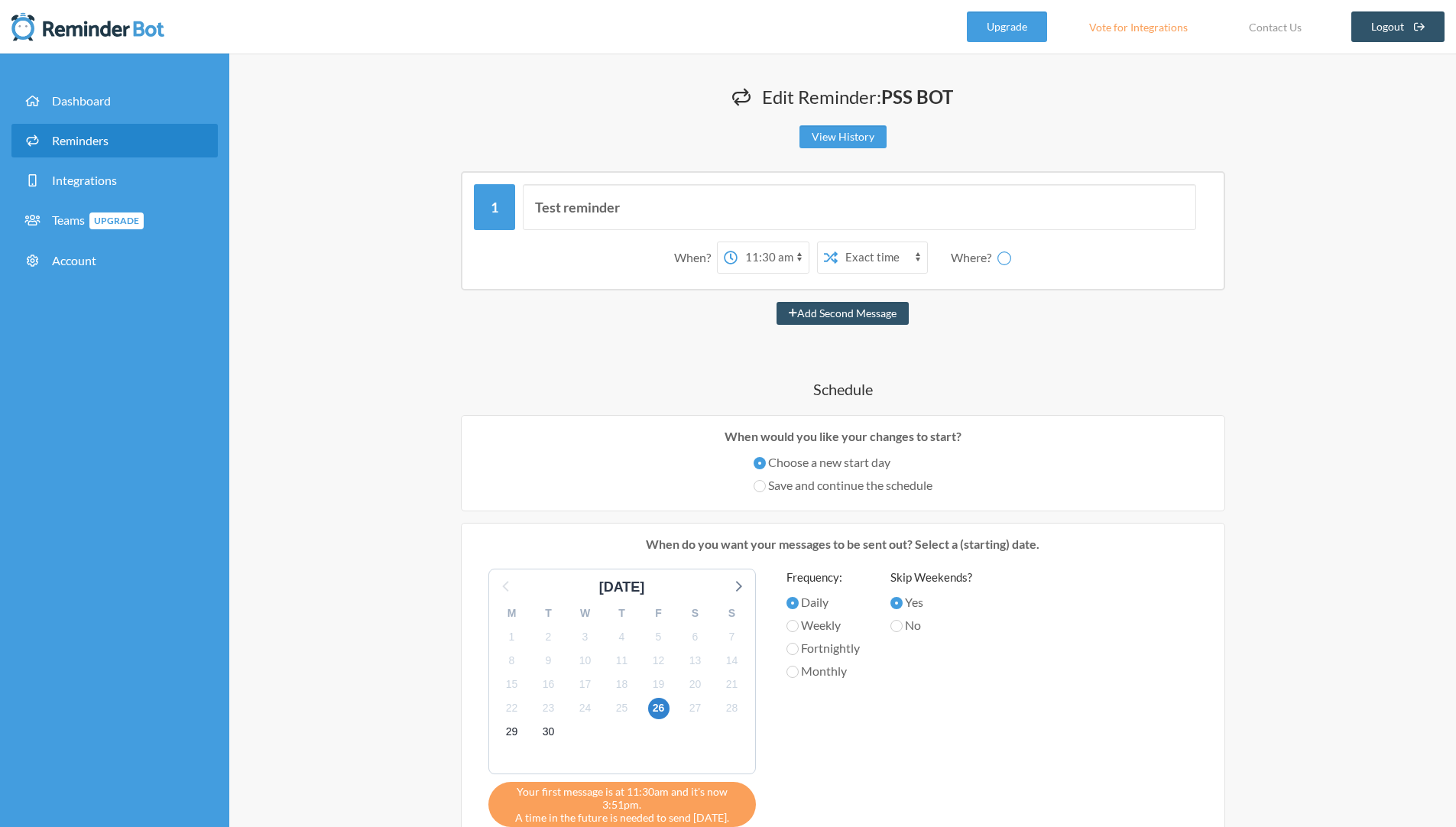
select select "spaces/AAAA5JaNWRk"
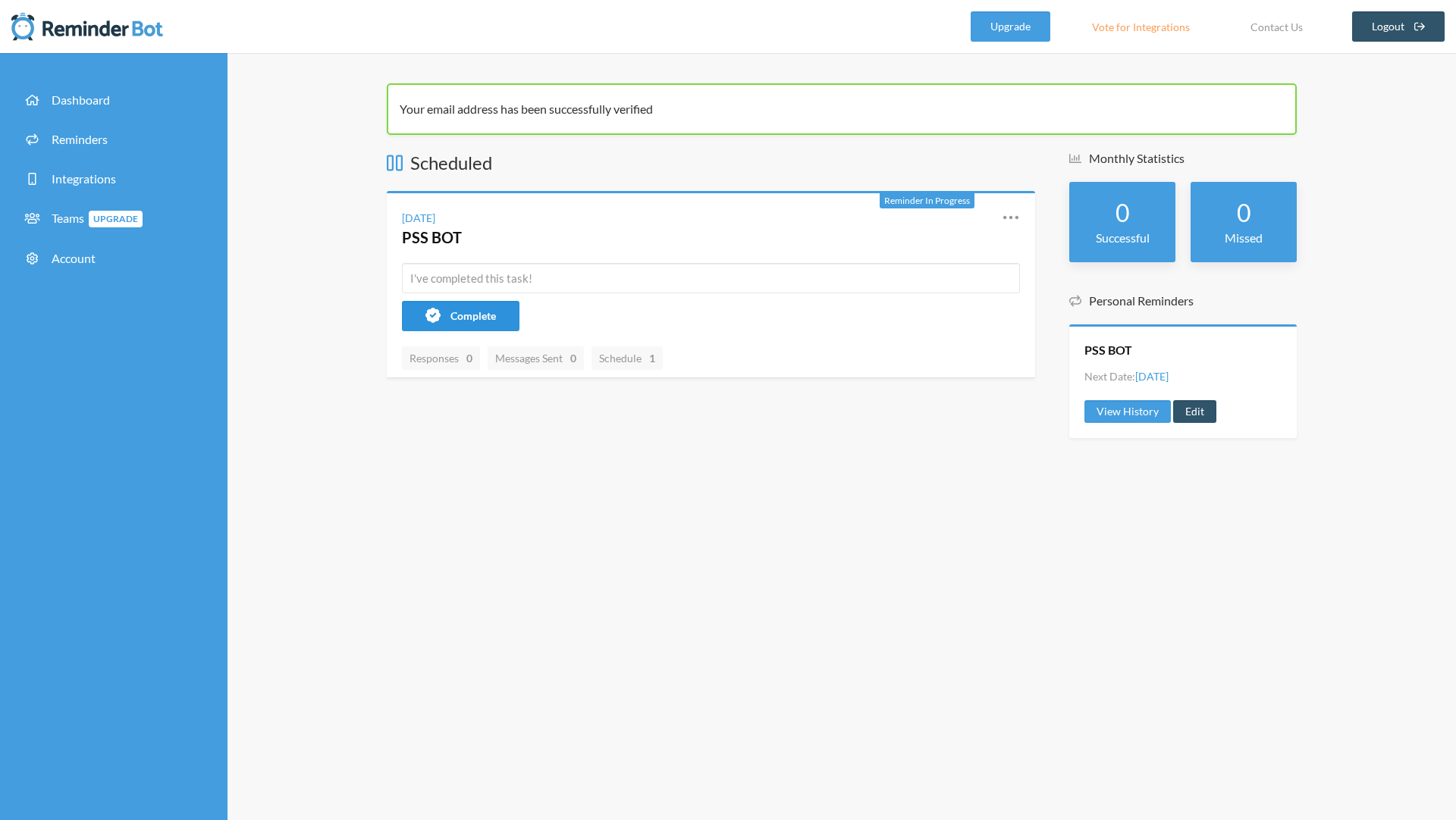
click at [476, 322] on button "Complete" at bounding box center [460, 315] width 117 height 30
